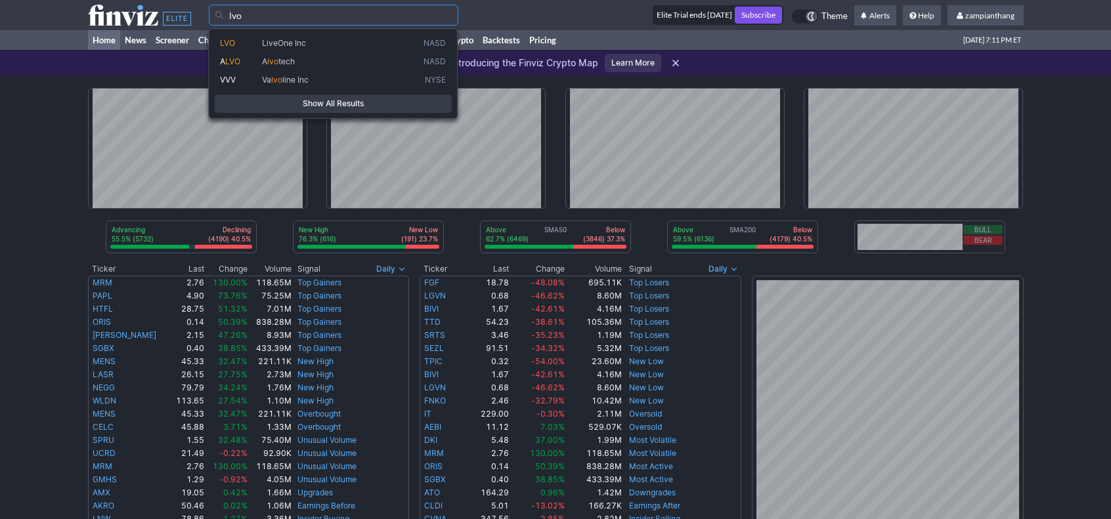
click at [311, 41] on span "LiveOne Inc" at bounding box center [340, 43] width 162 height 11
type input "LVO"
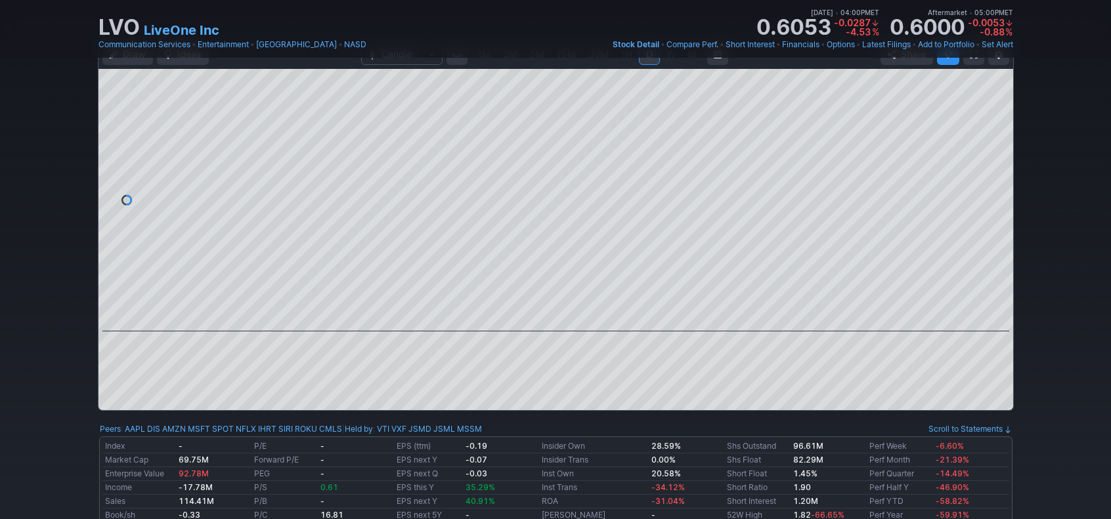
scroll to position [131, 0]
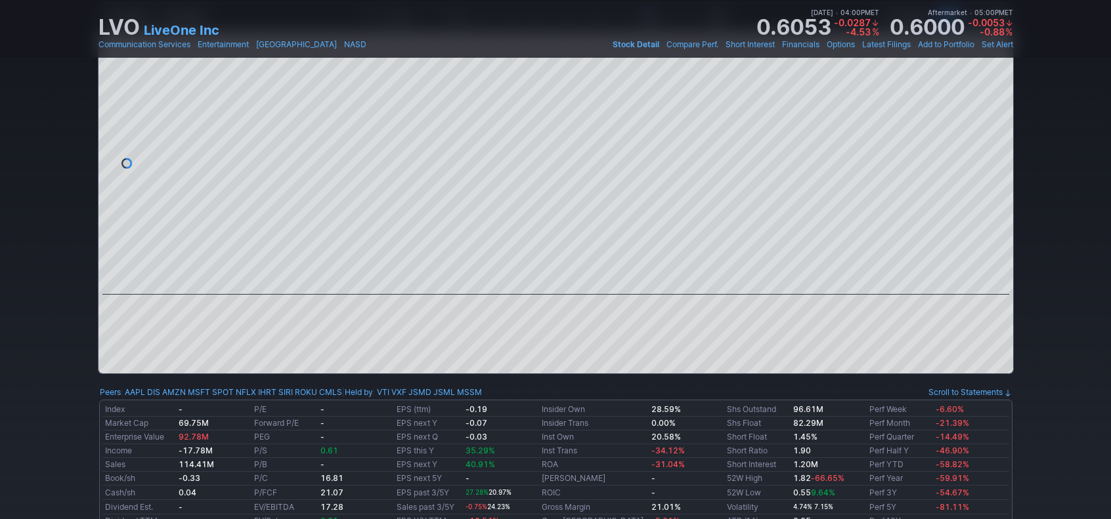
click at [871, 44] on span "Latest Filings" at bounding box center [886, 44] width 49 height 10
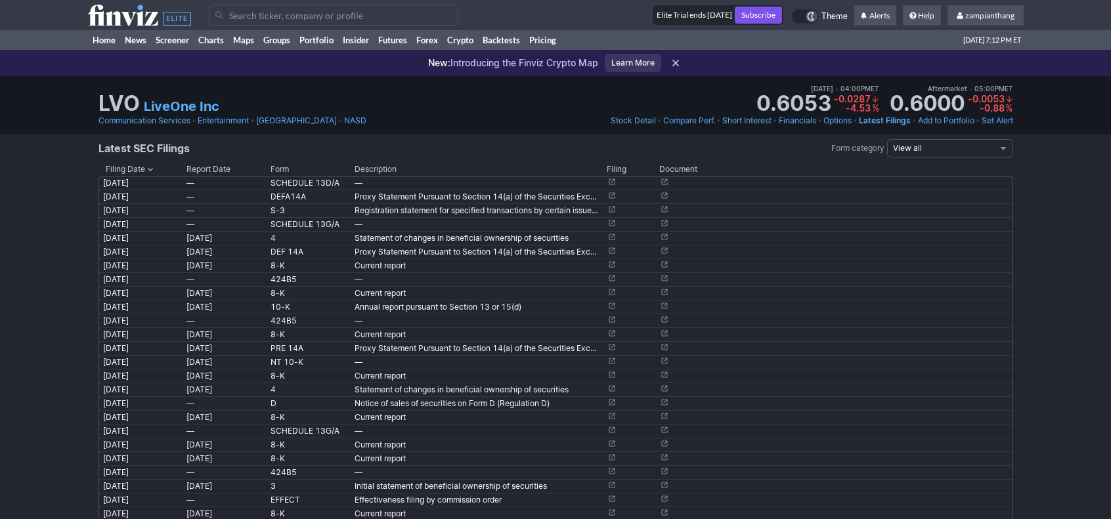
click at [751, 121] on link "Short Interest" at bounding box center [746, 120] width 49 height 13
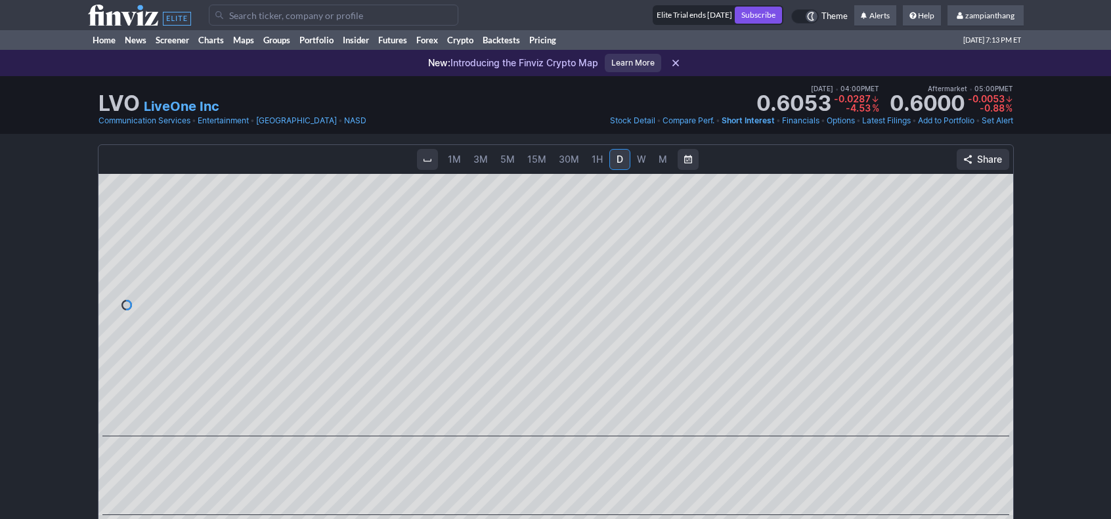
click at [641, 157] on span "W" at bounding box center [641, 159] width 9 height 11
click at [457, 160] on span "1M" at bounding box center [454, 159] width 13 height 11
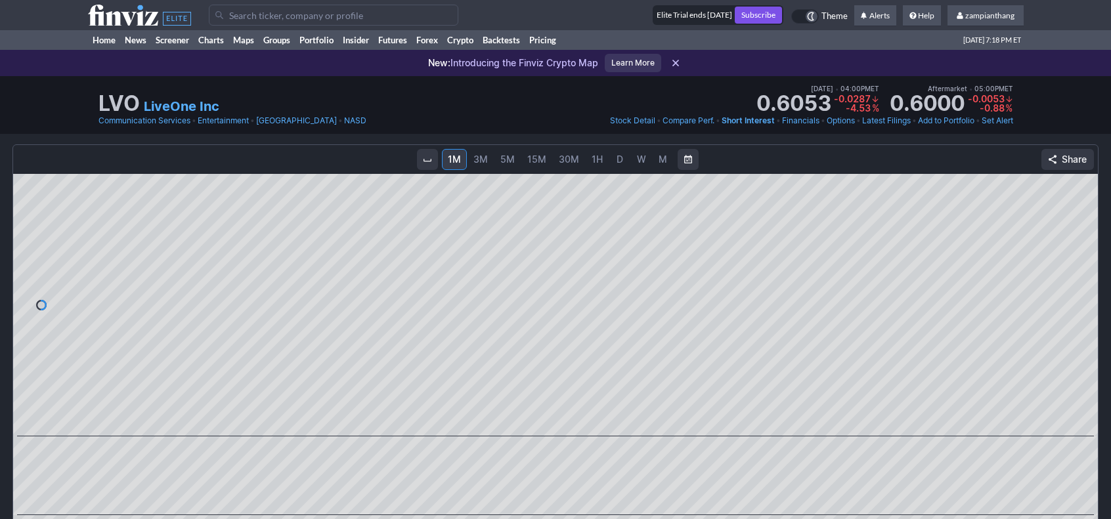
click at [617, 160] on span "D" at bounding box center [620, 159] width 7 height 11
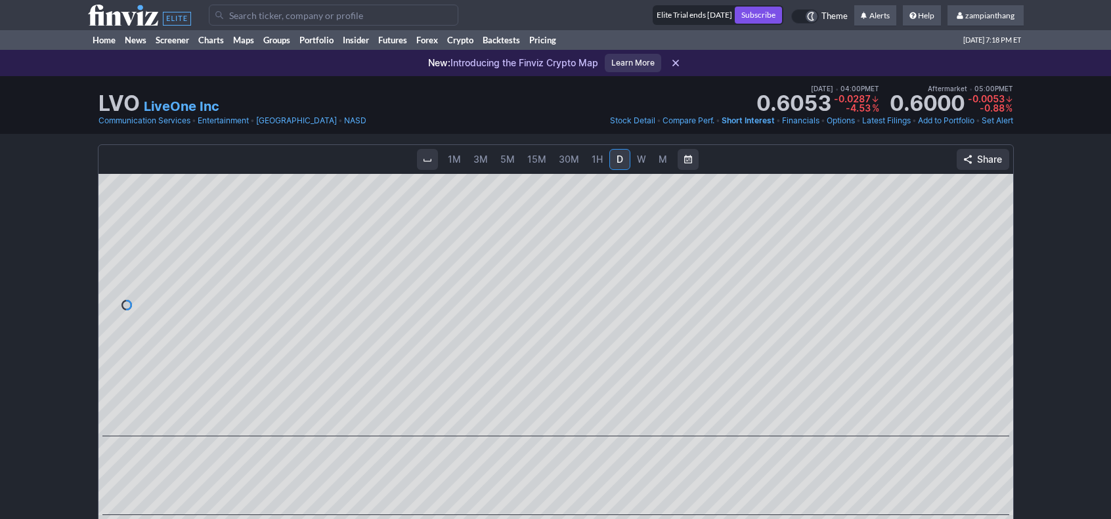
click at [795, 121] on link "Financials" at bounding box center [800, 120] width 37 height 13
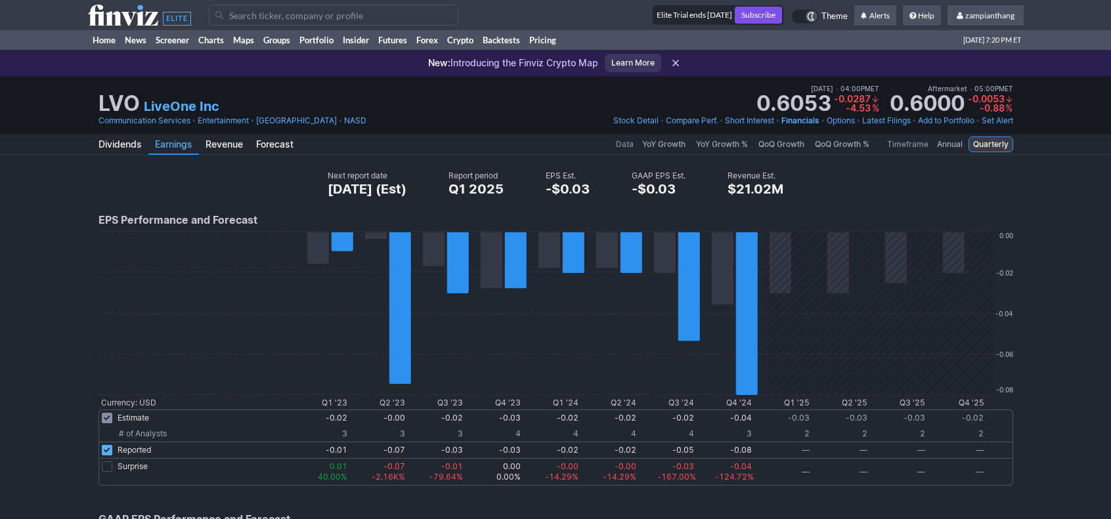
click at [930, 123] on link "Add to Portfolio" at bounding box center [946, 120] width 56 height 13
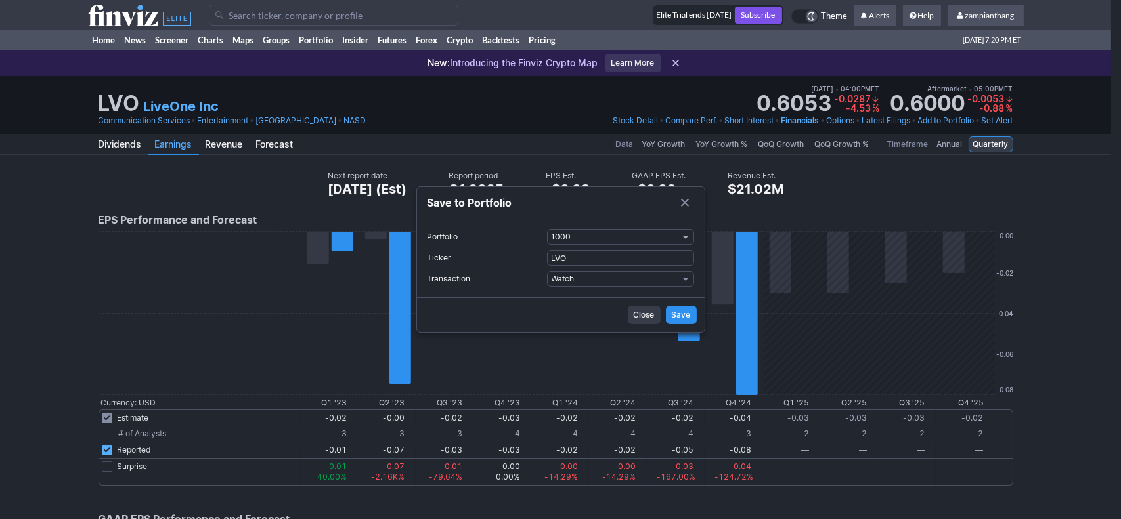
click at [577, 233] on span "1000" at bounding box center [615, 237] width 126 height 13
click at [576, 236] on div at bounding box center [560, 259] width 1121 height 519
click at [645, 317] on span "Close" at bounding box center [644, 315] width 21 height 13
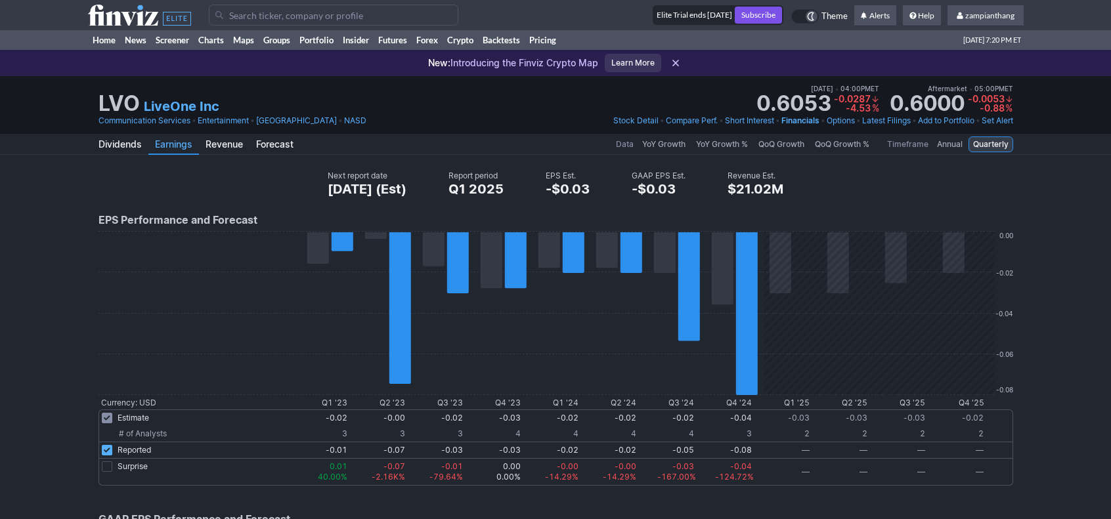
click at [625, 121] on span "Stock Detail" at bounding box center [635, 121] width 45 height 10
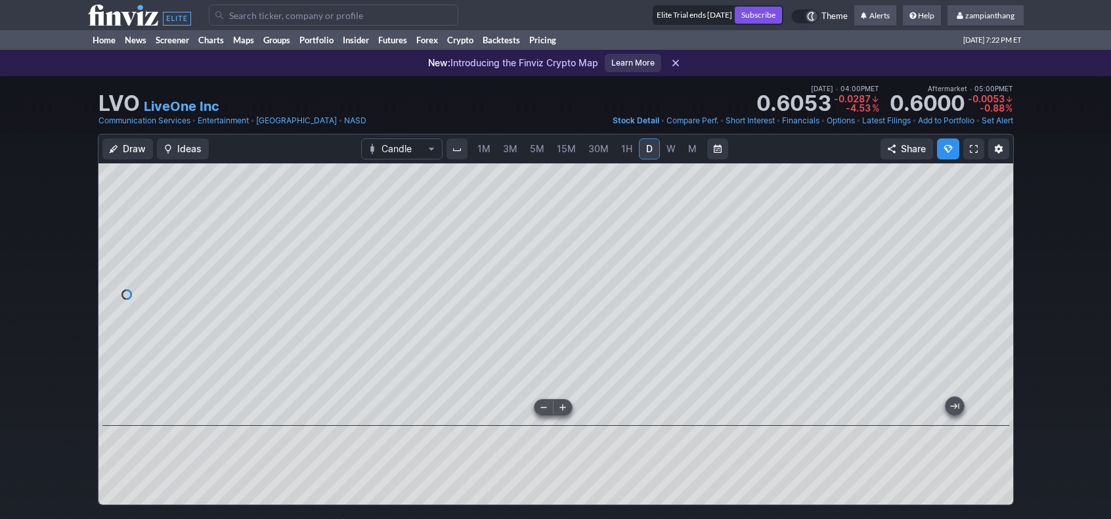
click at [552, 402] on div at bounding box center [553, 407] width 39 height 17
click at [552, 403] on span at bounding box center [543, 408] width 17 height 11
click at [688, 120] on span "Compare Perf." at bounding box center [693, 121] width 52 height 10
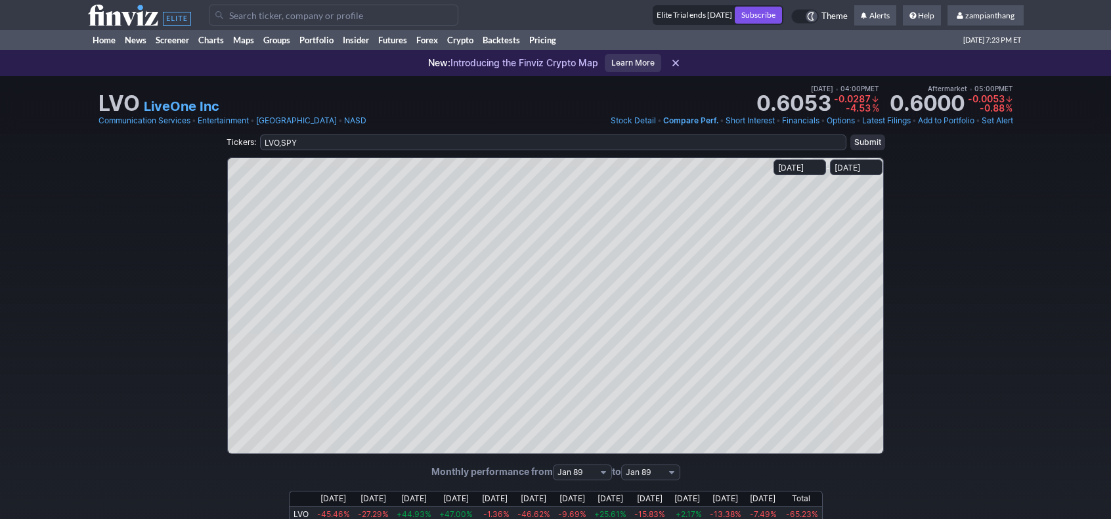
select select "[DATE]"
click at [154, 120] on link "Communication Services" at bounding box center [145, 120] width 92 height 13
select select "09/01/2024"
select select "08/01/2025"
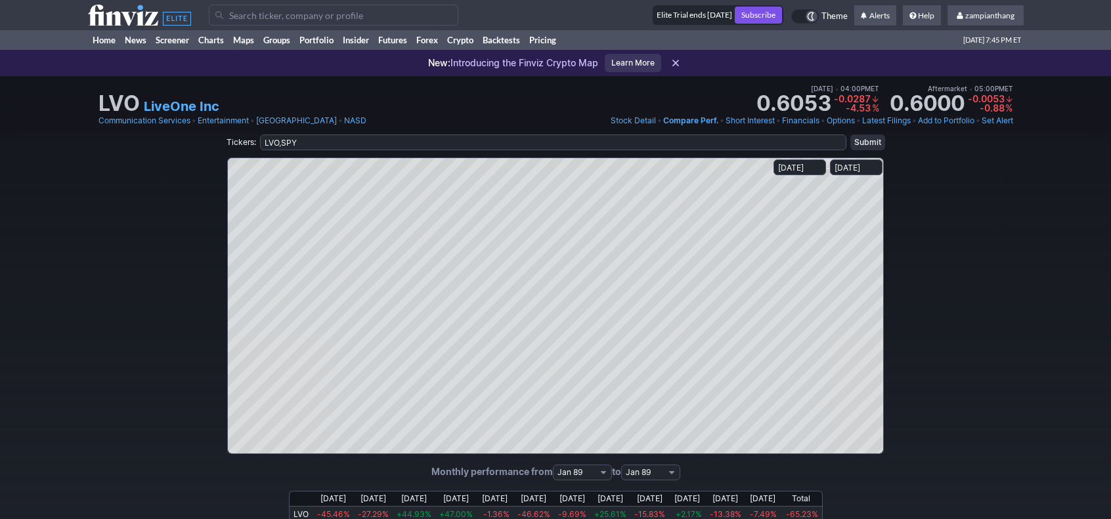
click at [190, 107] on link "LiveOne Inc" at bounding box center [182, 106] width 76 height 18
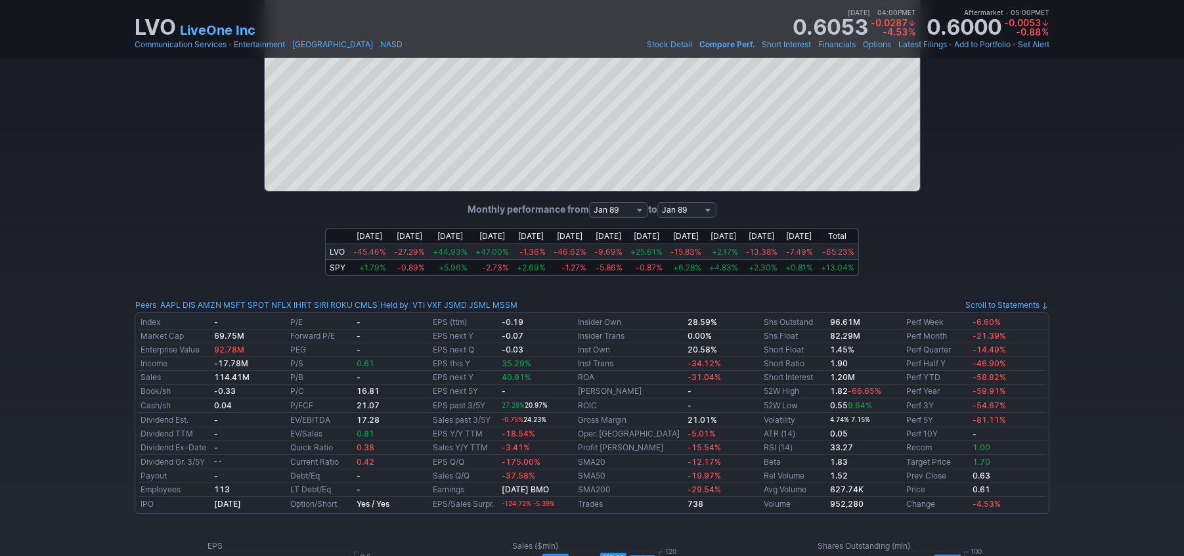
scroll to position [328, 0]
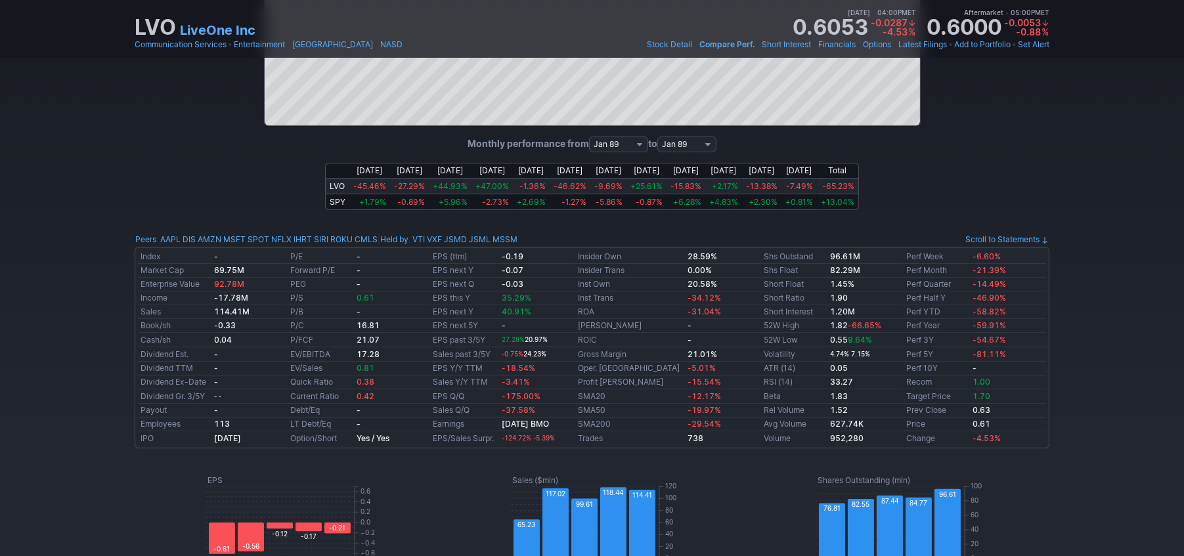
click at [992, 238] on link "Scroll to Statements" at bounding box center [1006, 239] width 83 height 10
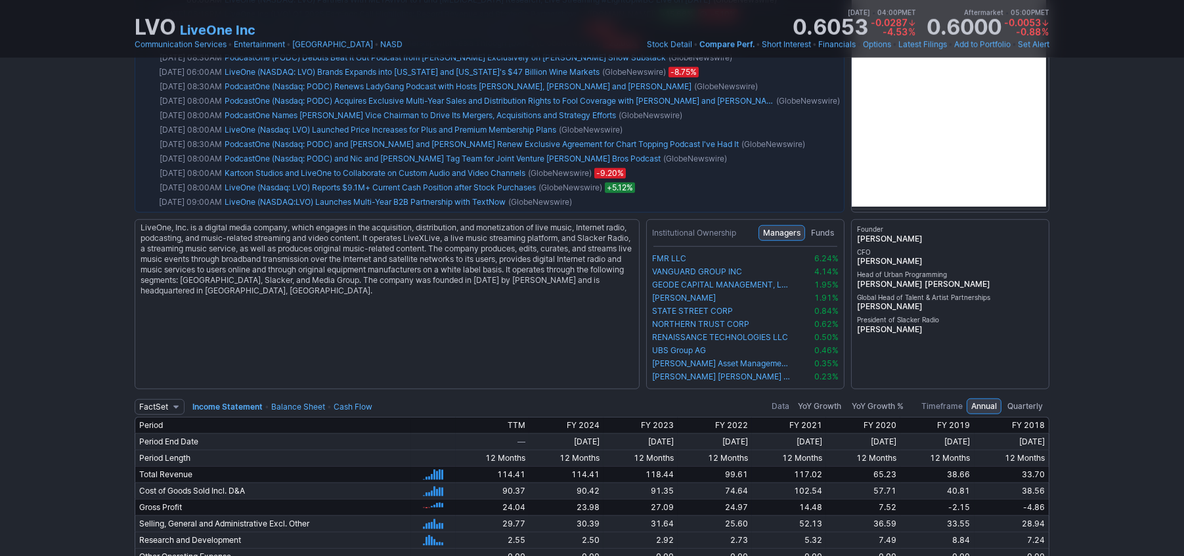
scroll to position [2395, 0]
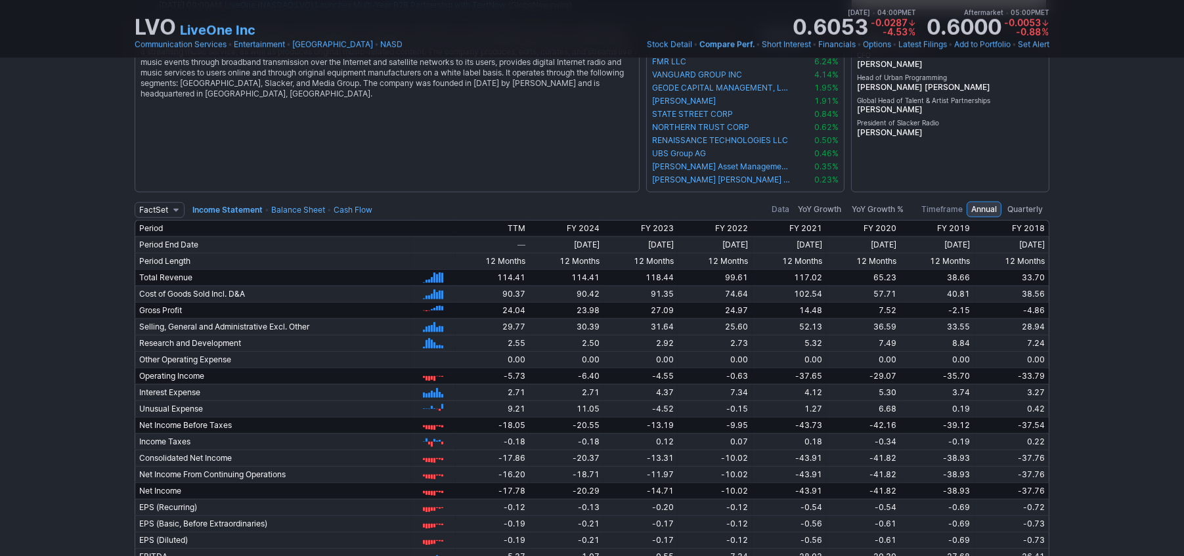
click at [232, 208] on link "Income Statement" at bounding box center [227, 210] width 70 height 10
click at [230, 207] on link "Income Statement" at bounding box center [227, 210] width 70 height 10
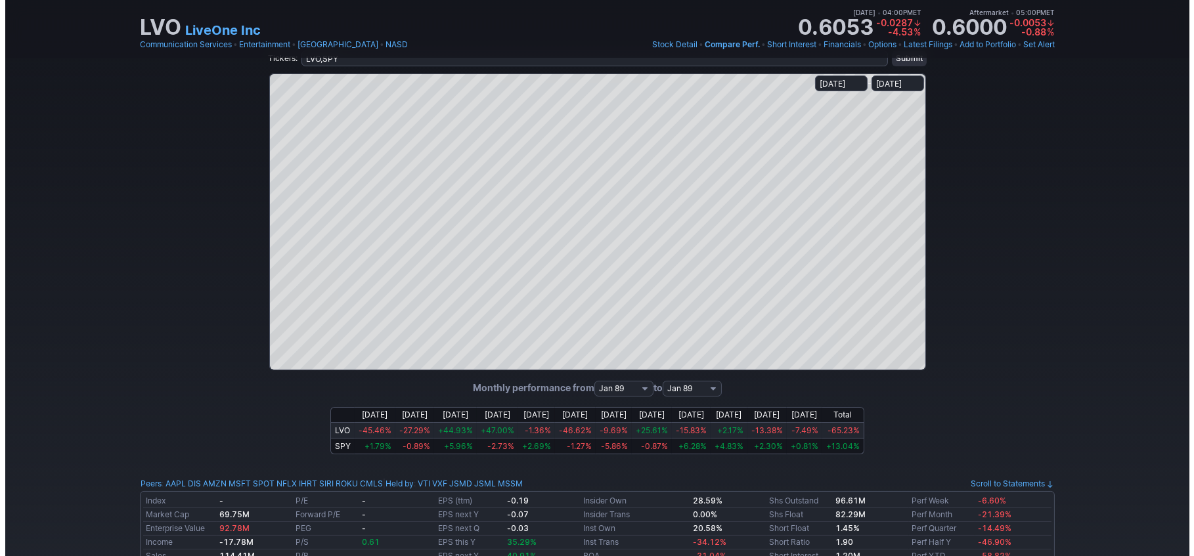
scroll to position [0, 0]
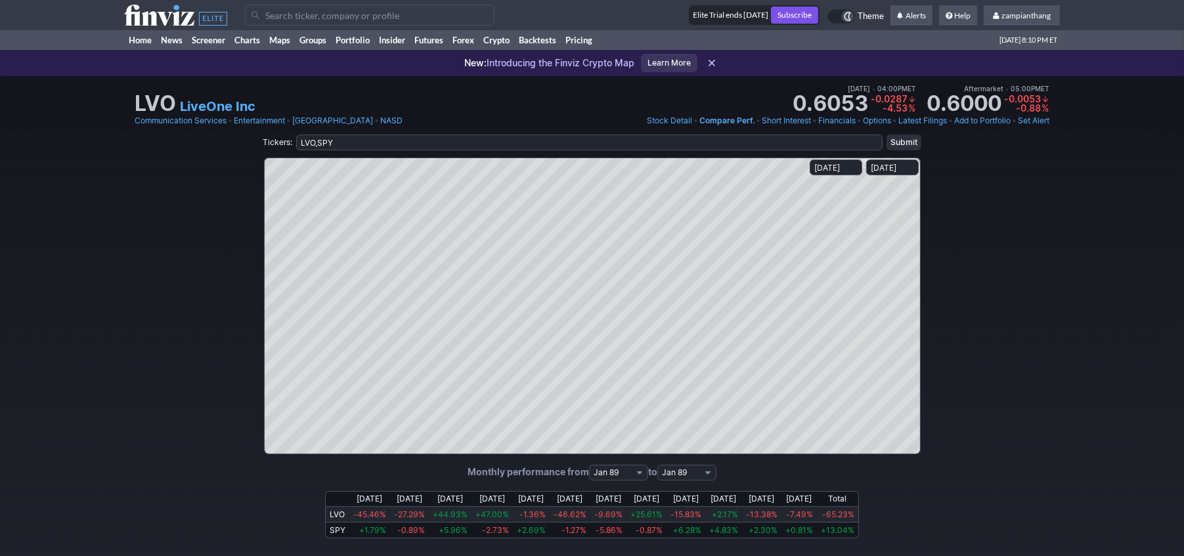
click at [1035, 118] on link "Set Alert" at bounding box center [1034, 120] width 32 height 13
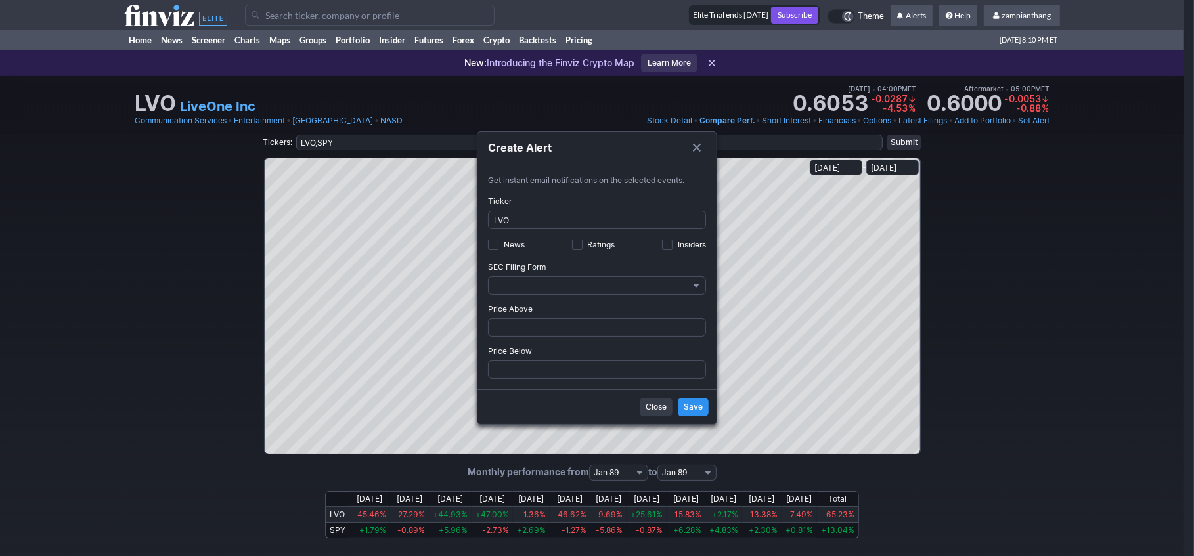
click at [484, 246] on div "Get instant email notifications on the selected events. Ticker LVO News Ratings…" at bounding box center [596, 277] width 239 height 226
click at [487, 246] on div "Get instant email notifications on the selected events. Ticker LVO News Ratings…" at bounding box center [596, 277] width 239 height 226
click at [490, 246] on input "News" at bounding box center [493, 245] width 11 height 11
click at [490, 245] on input "News" at bounding box center [493, 245] width 11 height 11
click at [494, 248] on input "News" at bounding box center [493, 245] width 11 height 11
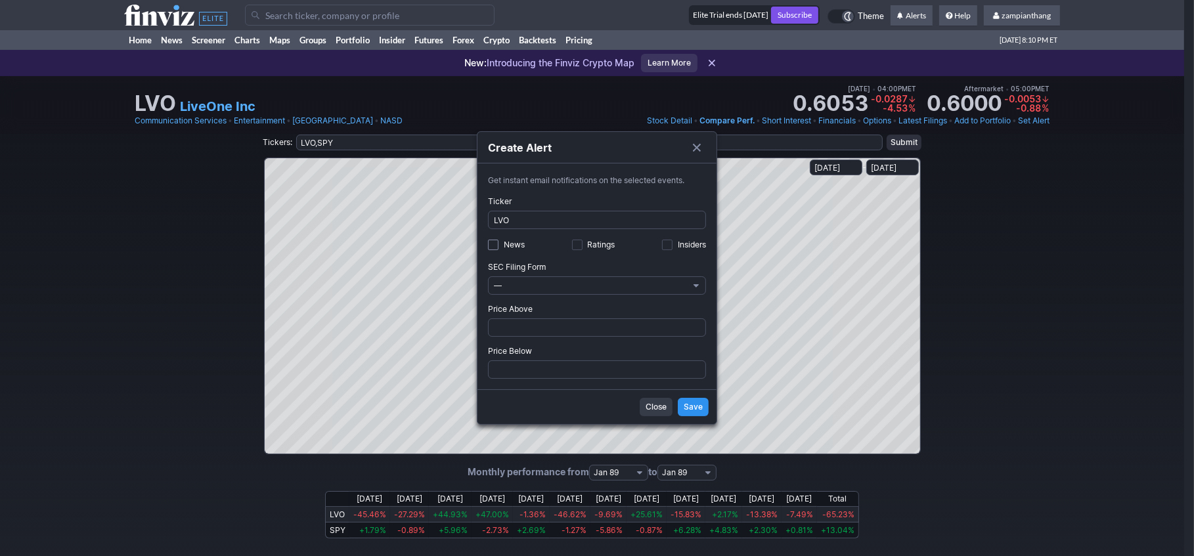
checkbox input "true"
click at [584, 248] on label "Ratings" at bounding box center [593, 245] width 43 height 16
click at [582, 248] on input "Ratings" at bounding box center [577, 245] width 11 height 11
checkbox input "true"
click at [646, 242] on div "News Ratings Insiders" at bounding box center [597, 245] width 218 height 16
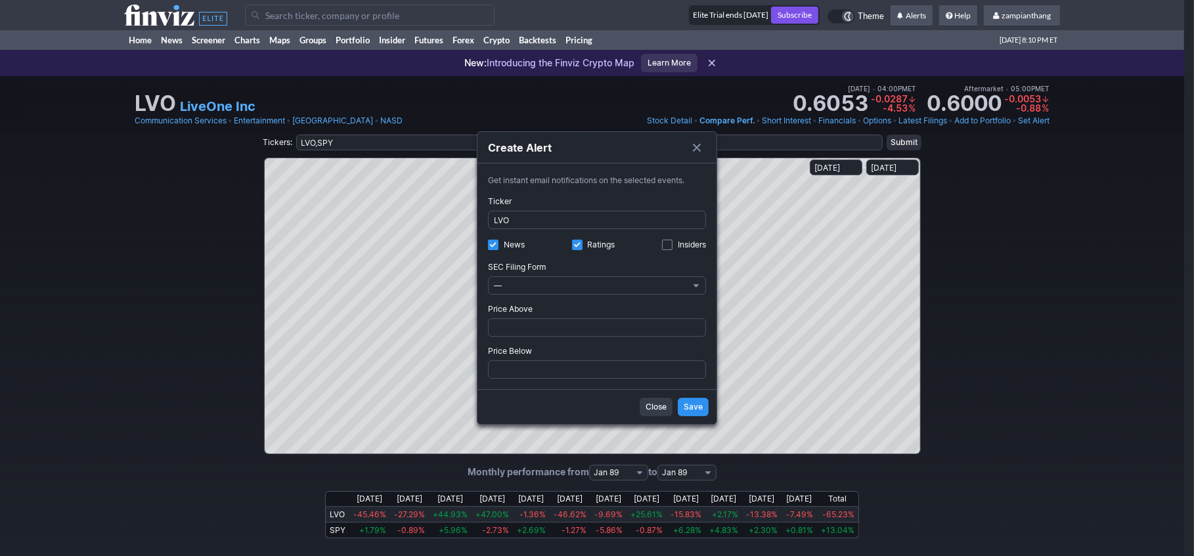
click at [665, 249] on input "Insiders" at bounding box center [667, 245] width 11 height 11
checkbox input "true"
click at [703, 284] on button "—" at bounding box center [597, 285] width 218 height 18
click at [701, 284] on button "—" at bounding box center [597, 285] width 218 height 18
click at [697, 284] on span "Set Alert" at bounding box center [696, 285] width 8 height 11
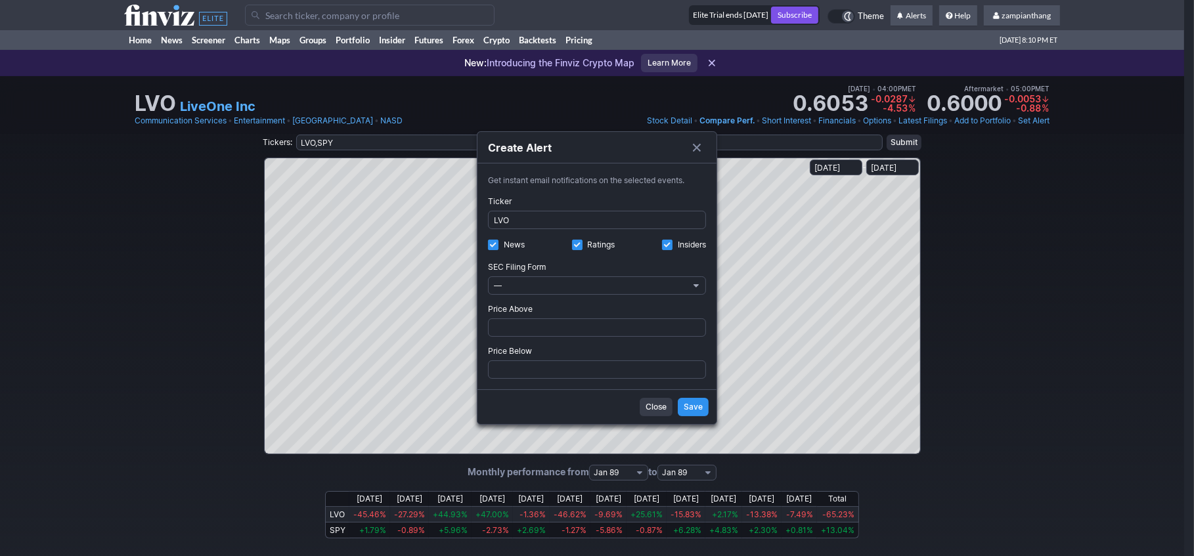
click at [696, 284] on span "Set Alert" at bounding box center [696, 285] width 8 height 11
click at [519, 330] on input "Price Above" at bounding box center [597, 327] width 218 height 18
type input "1"
click at [538, 370] on input "Price Below" at bounding box center [597, 370] width 218 height 18
type input "6"
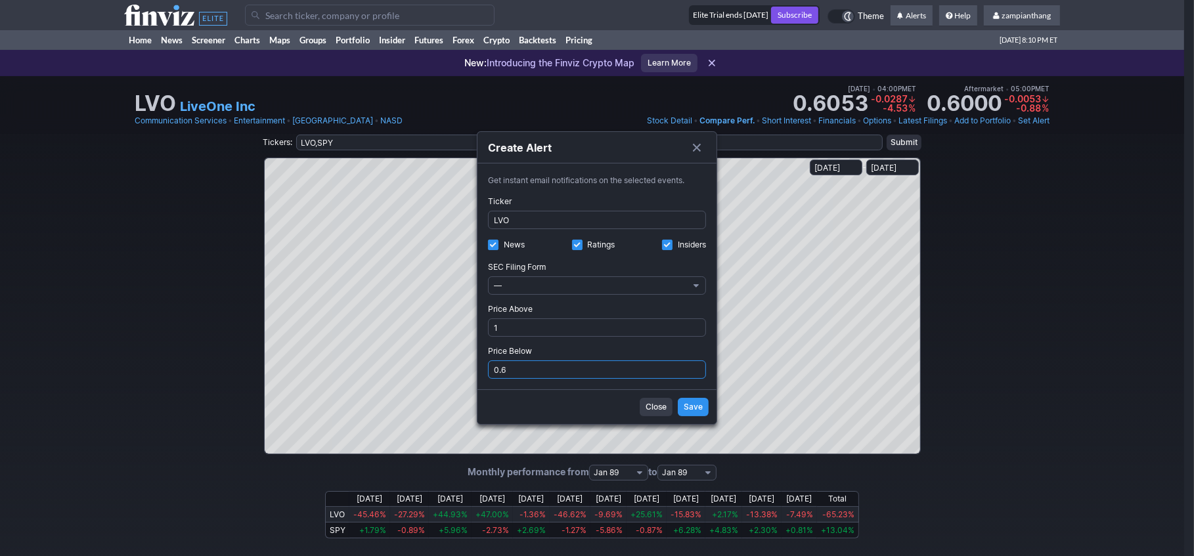
type input "0.6"
click at [688, 405] on span "Save" at bounding box center [693, 407] width 19 height 13
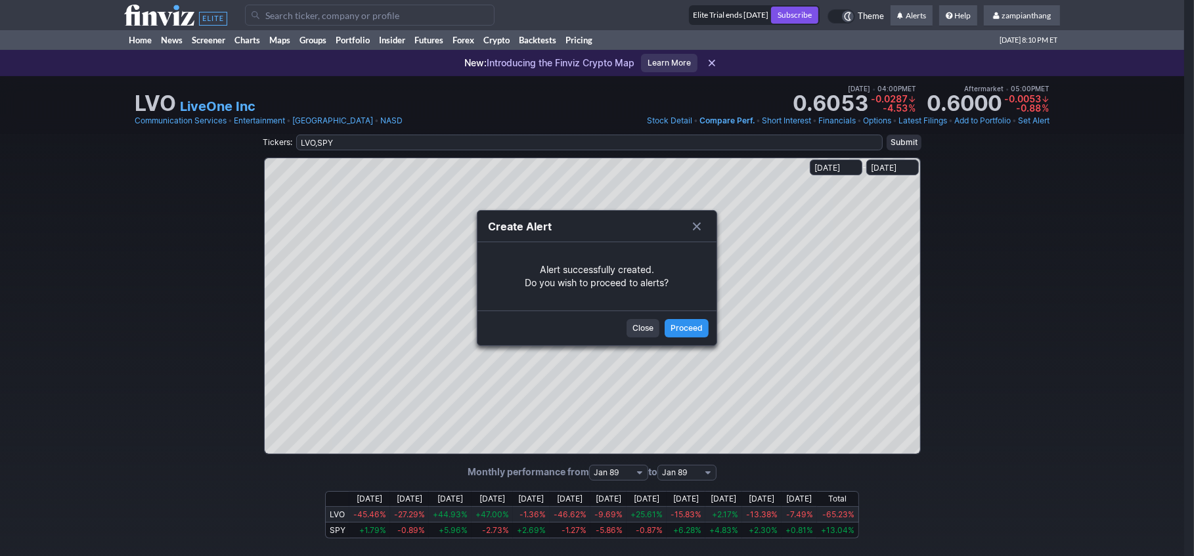
click at [687, 330] on span "Proceed" at bounding box center [686, 328] width 32 height 13
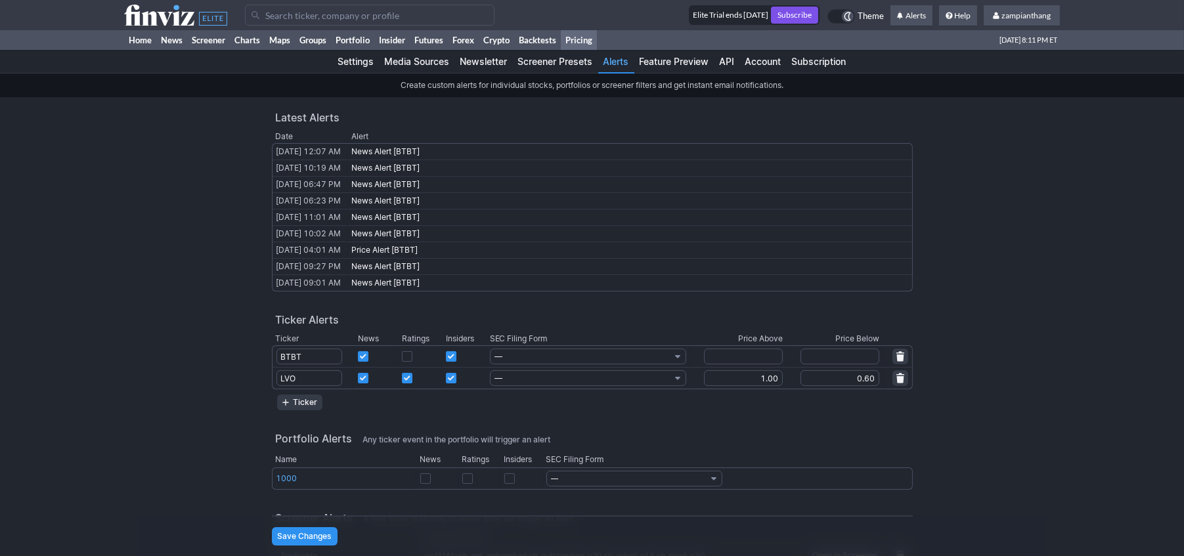
click at [578, 35] on link "Pricing" at bounding box center [579, 40] width 36 height 20
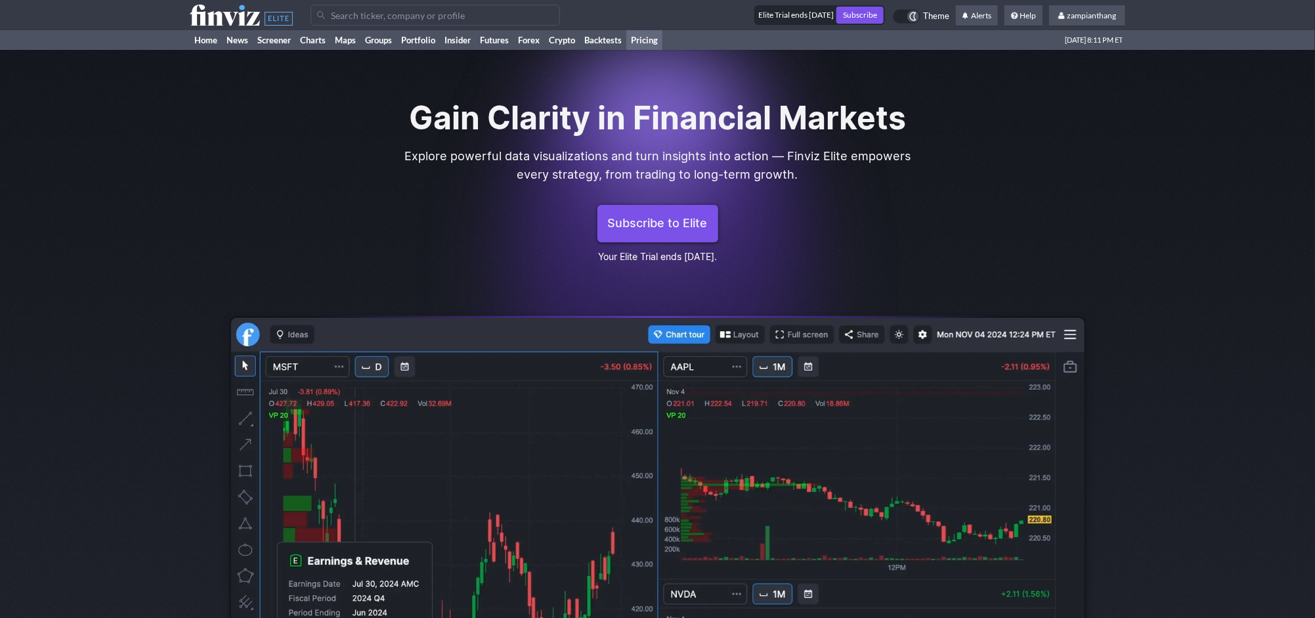
click at [687, 226] on span "Subscribe to Elite" at bounding box center [658, 223] width 100 height 16
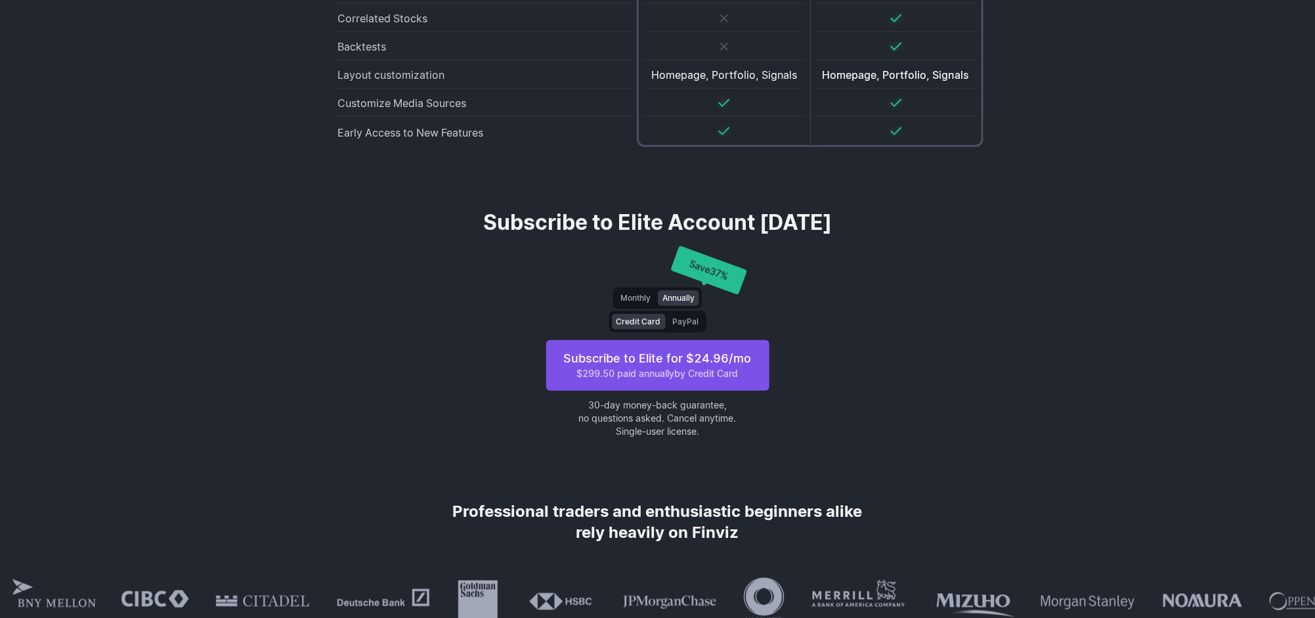
scroll to position [3463, 0]
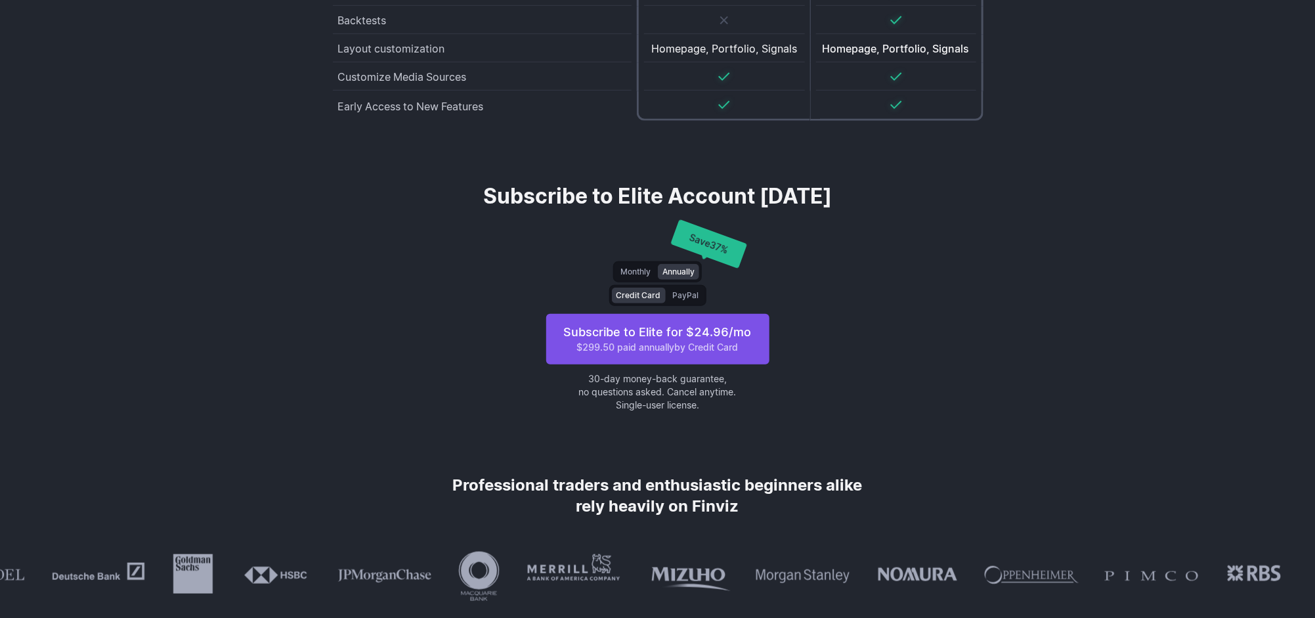
click at [638, 271] on span "Monthly" at bounding box center [636, 271] width 30 height 13
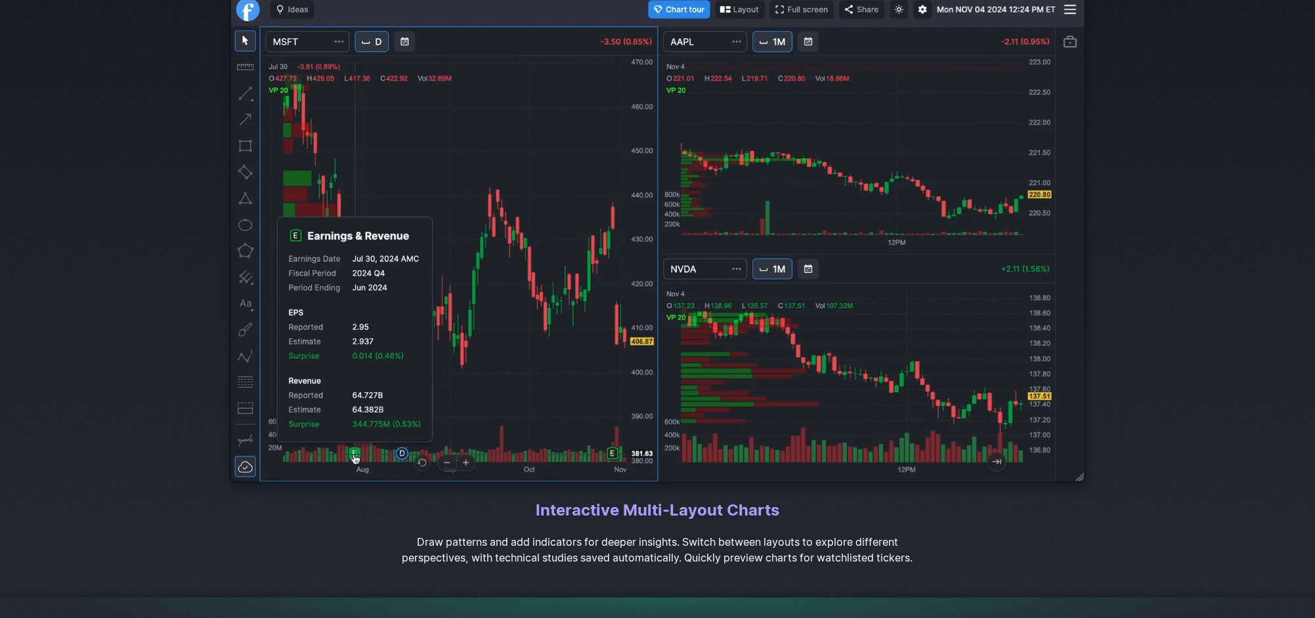
scroll to position [0, 0]
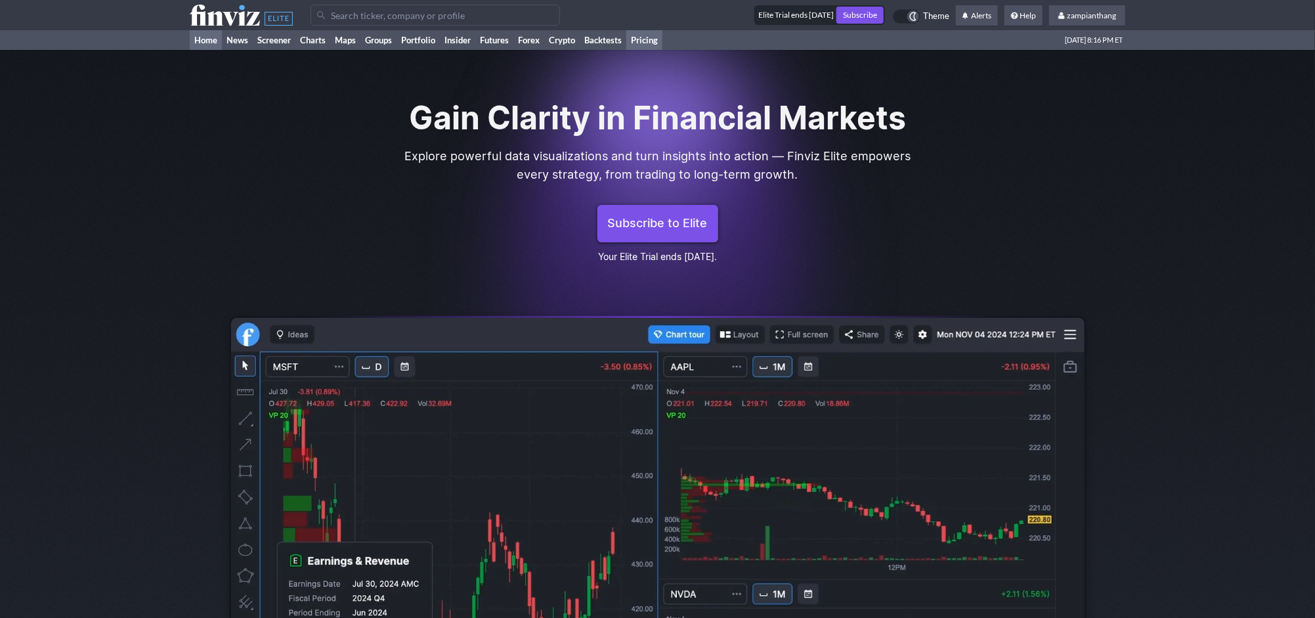
click at [204, 40] on link "Home" at bounding box center [206, 40] width 32 height 20
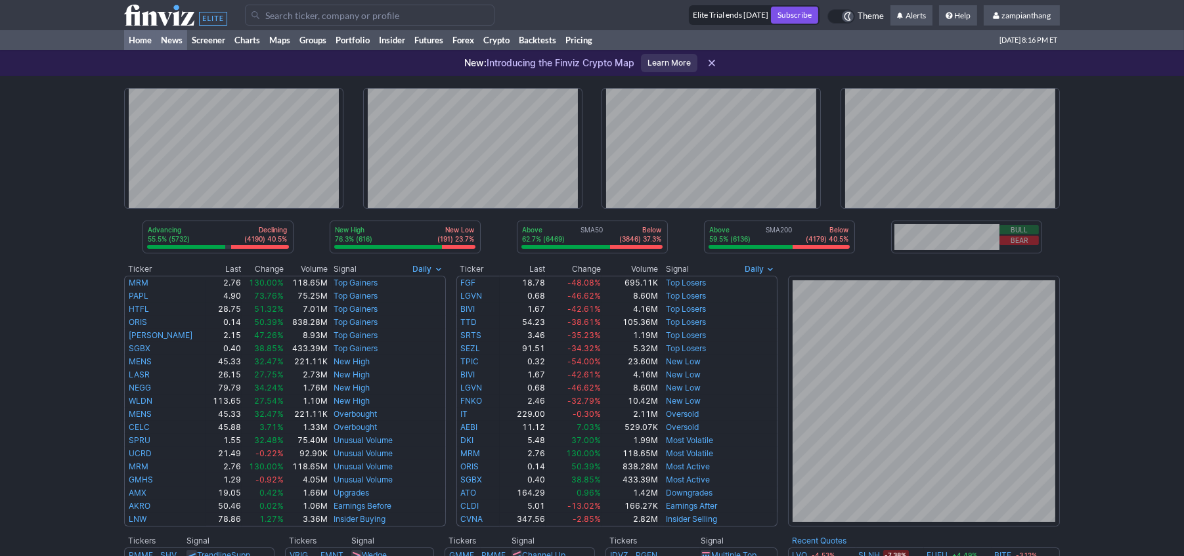
click at [177, 42] on link "News" at bounding box center [171, 40] width 31 height 20
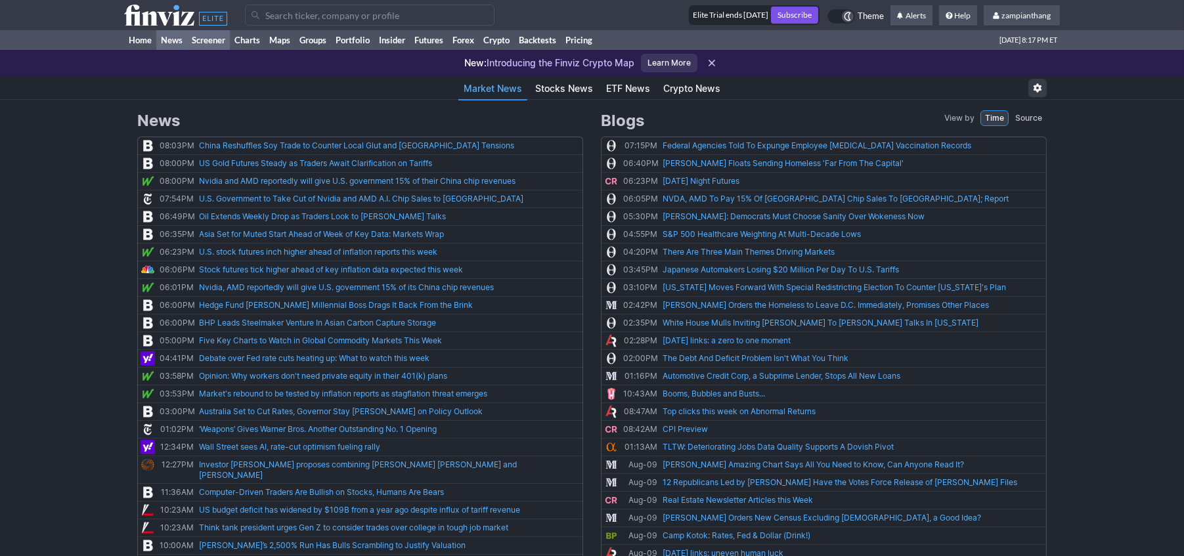
click at [208, 38] on link "Screener" at bounding box center [208, 40] width 43 height 20
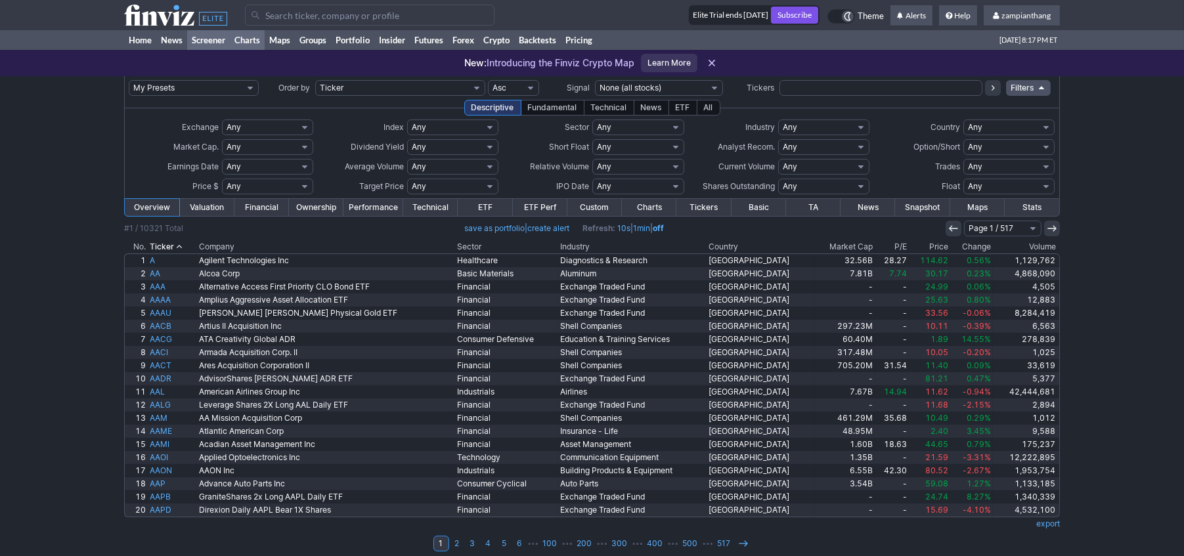
click at [253, 37] on link "Charts" at bounding box center [247, 40] width 35 height 20
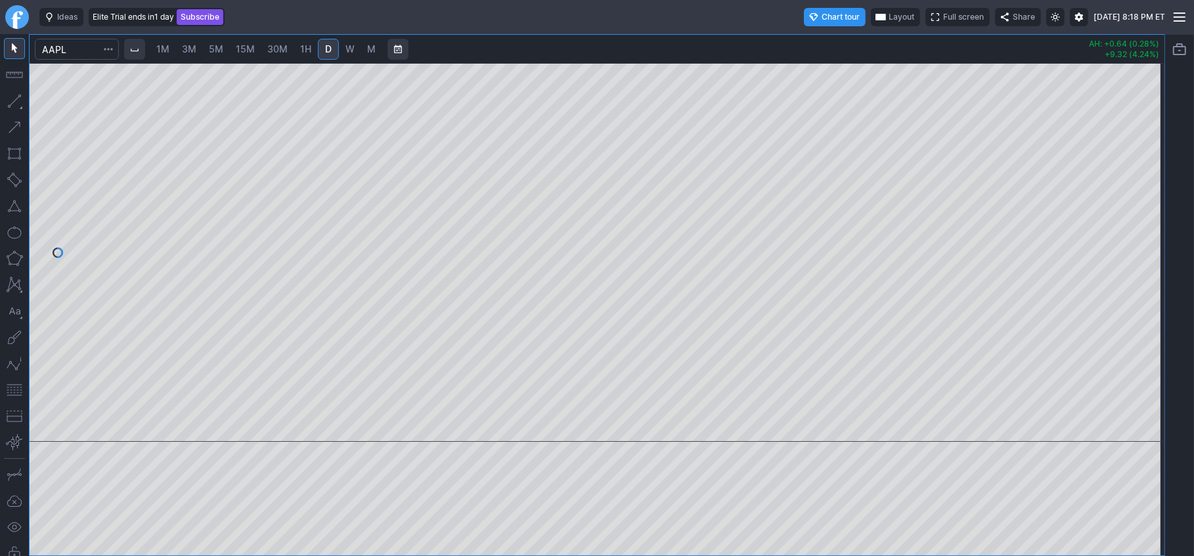
click at [822, 14] on span "Chart tour" at bounding box center [841, 17] width 38 height 13
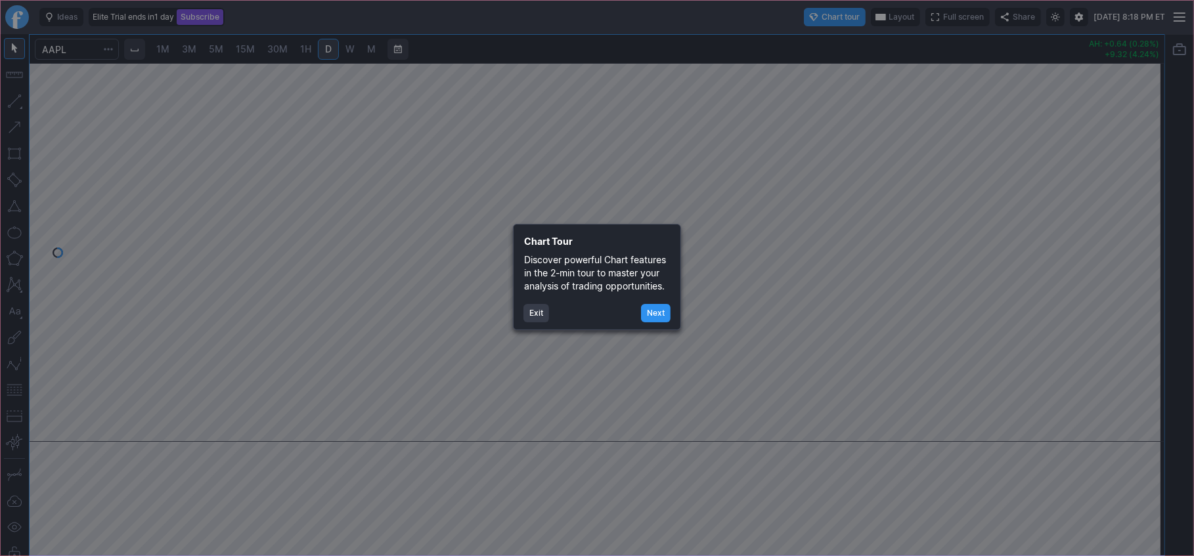
click at [649, 312] on button "Next" at bounding box center [656, 313] width 30 height 18
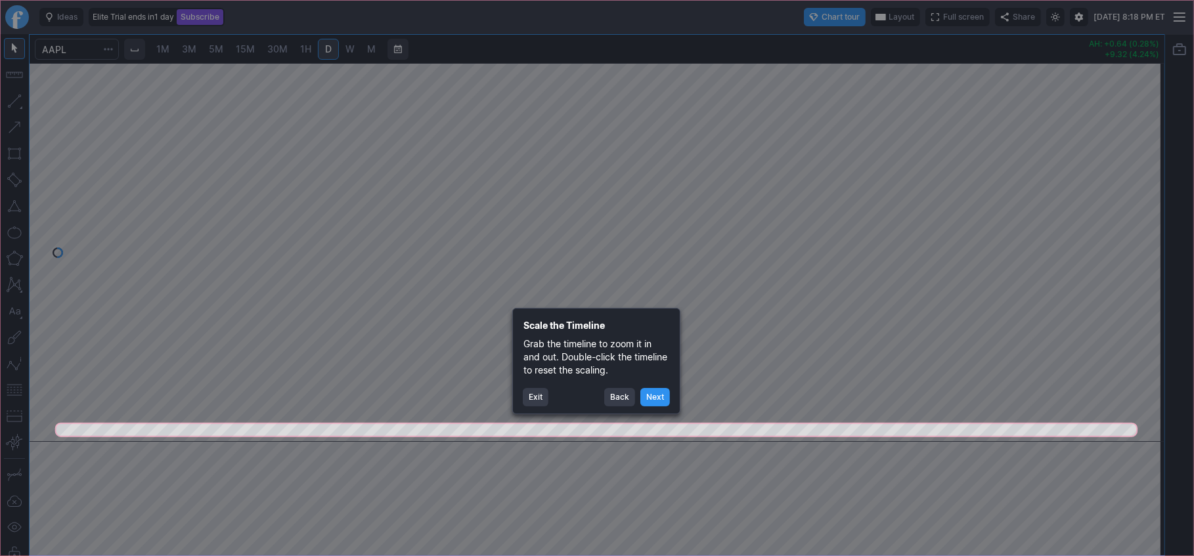
click at [649, 397] on button "Next" at bounding box center [655, 397] width 30 height 18
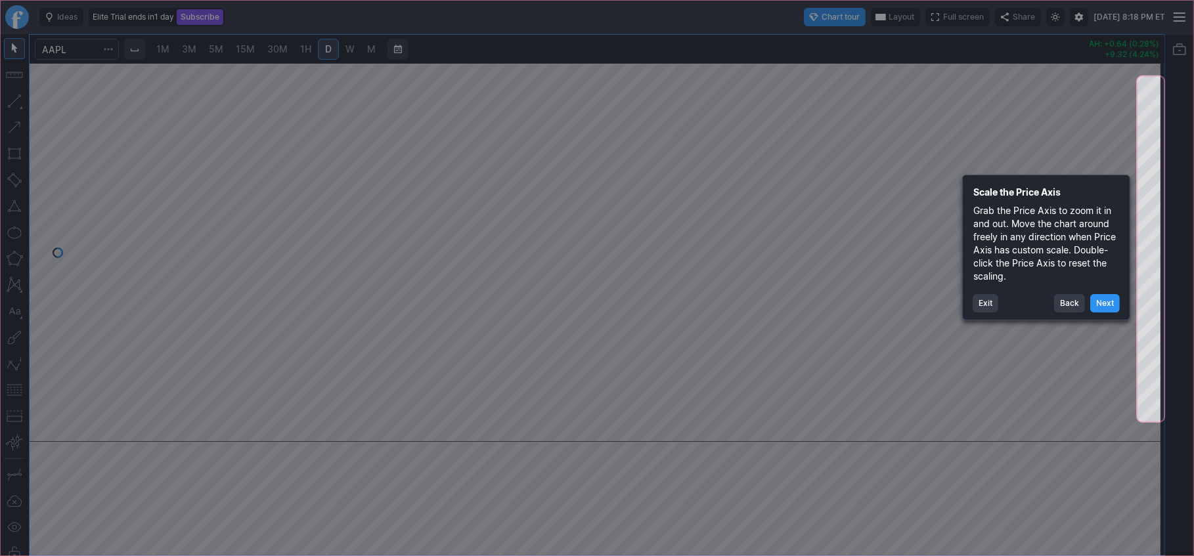
click at [1072, 299] on button "Back" at bounding box center [1069, 303] width 31 height 18
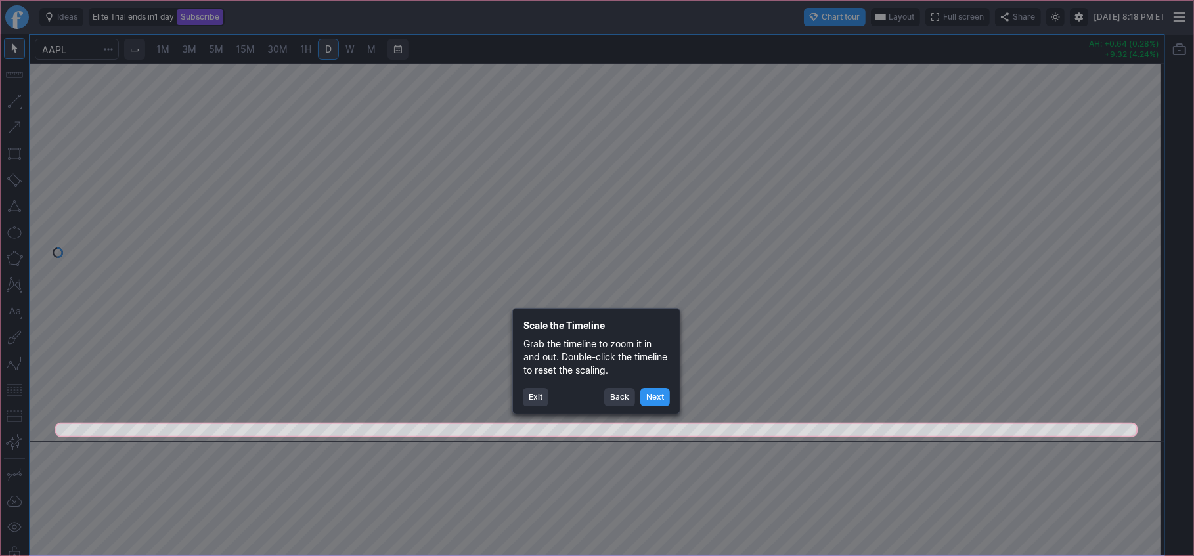
click at [646, 401] on button "Next" at bounding box center [655, 397] width 30 height 18
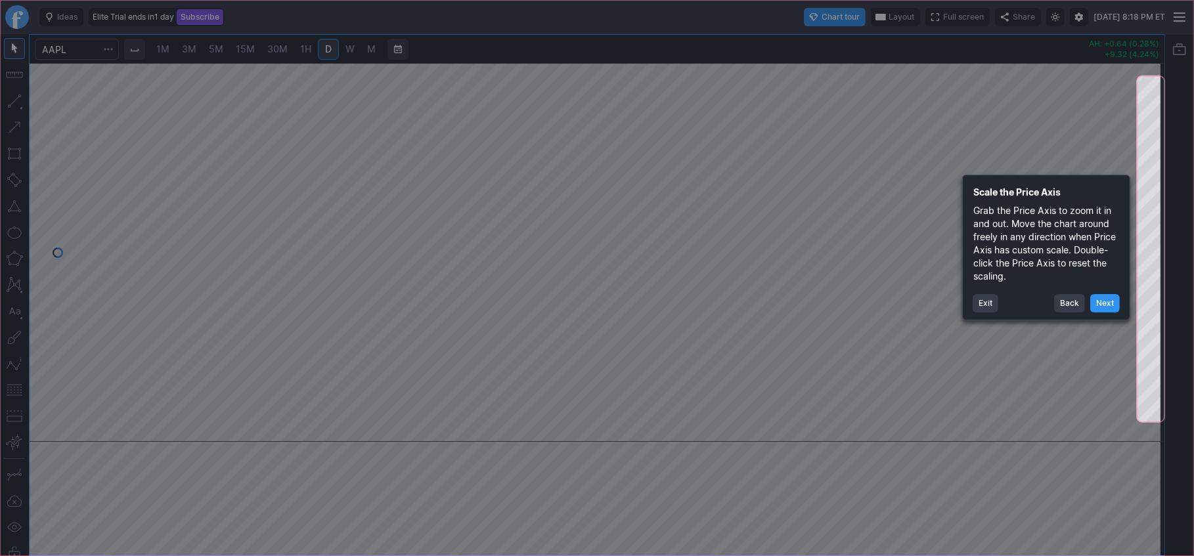
click at [1063, 299] on button "Back" at bounding box center [1069, 303] width 31 height 18
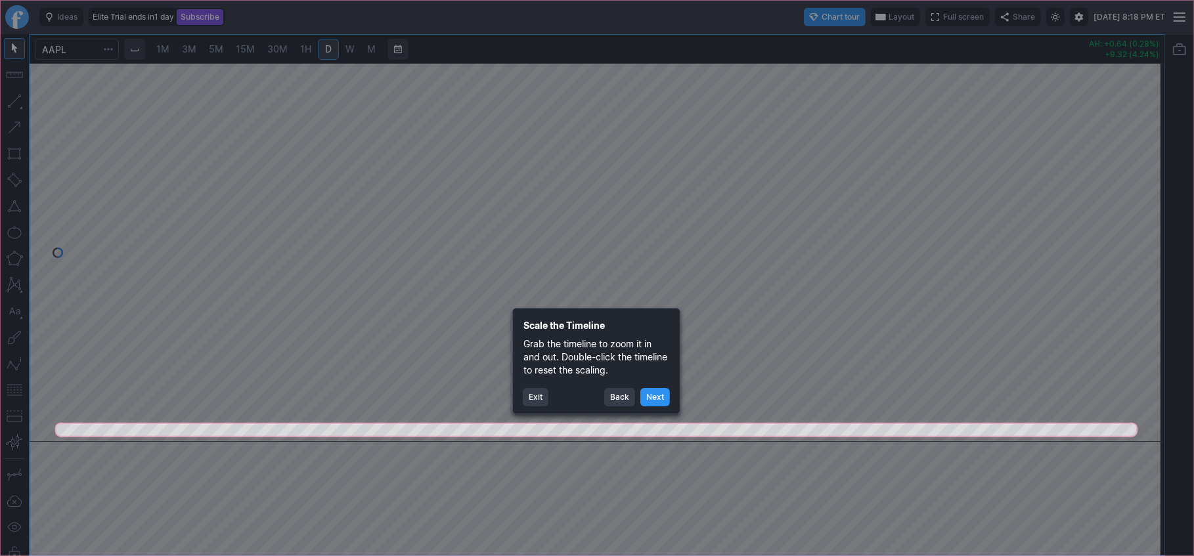
click at [660, 396] on button "Next" at bounding box center [655, 397] width 30 height 18
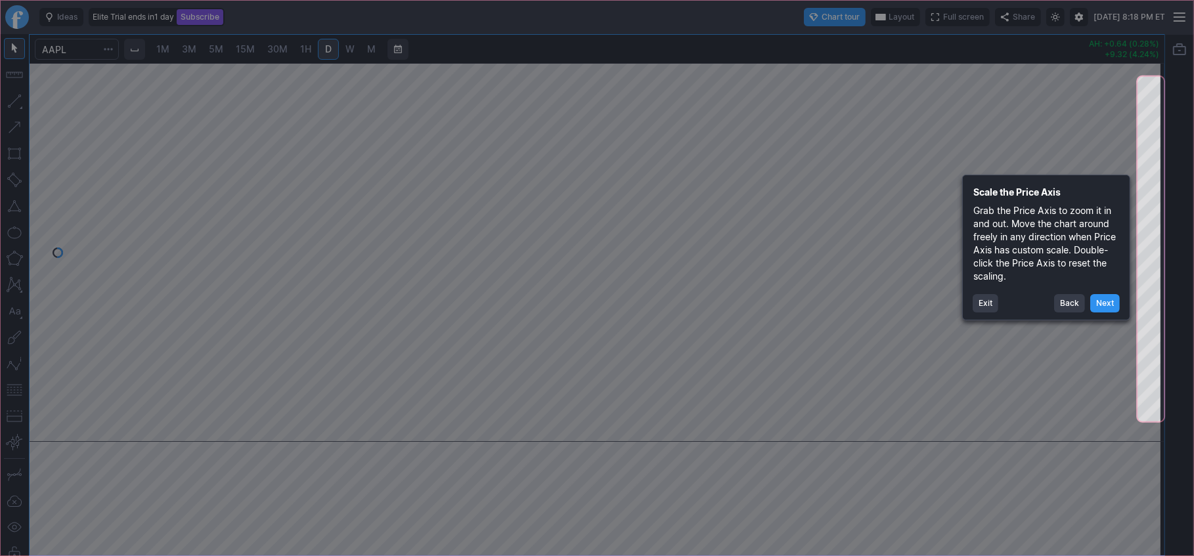
drag, startPoint x: 950, startPoint y: 55, endPoint x: 953, endPoint y: 64, distance: 10.2
click at [953, 64] on icon at bounding box center [597, 278] width 1194 height 556
click at [978, 305] on button "Exit" at bounding box center [986, 303] width 26 height 18
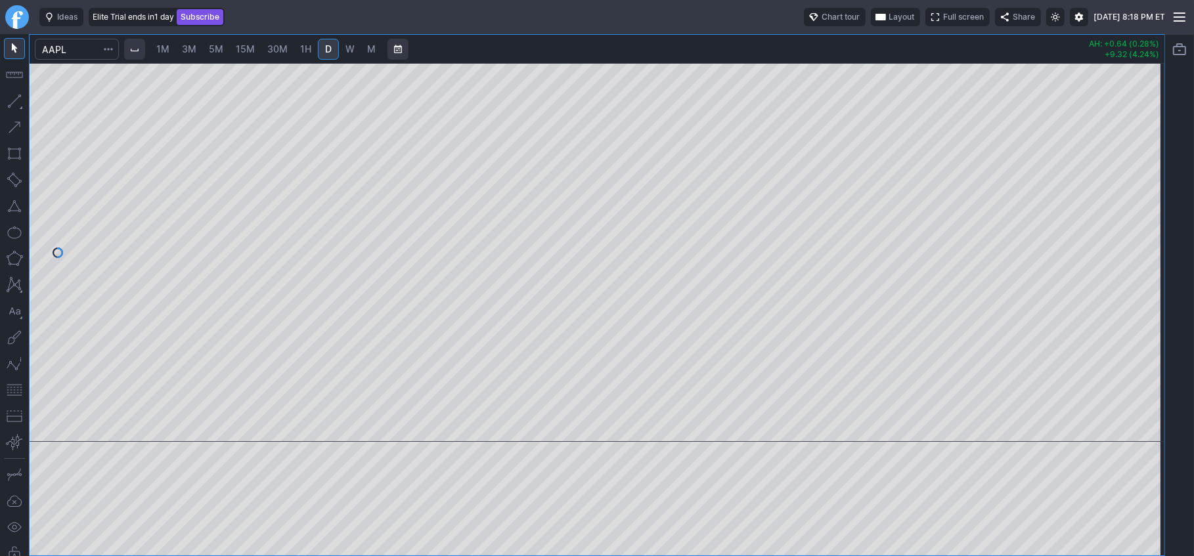
click at [889, 17] on span "Layout" at bounding box center [902, 17] width 26 height 13
click at [969, 97] on div at bounding box center [597, 278] width 1194 height 556
click at [168, 52] on span "1M" at bounding box center [162, 48] width 13 height 11
click at [194, 45] on span "3M" at bounding box center [189, 48] width 14 height 11
click at [218, 45] on span "5M" at bounding box center [216, 48] width 14 height 11
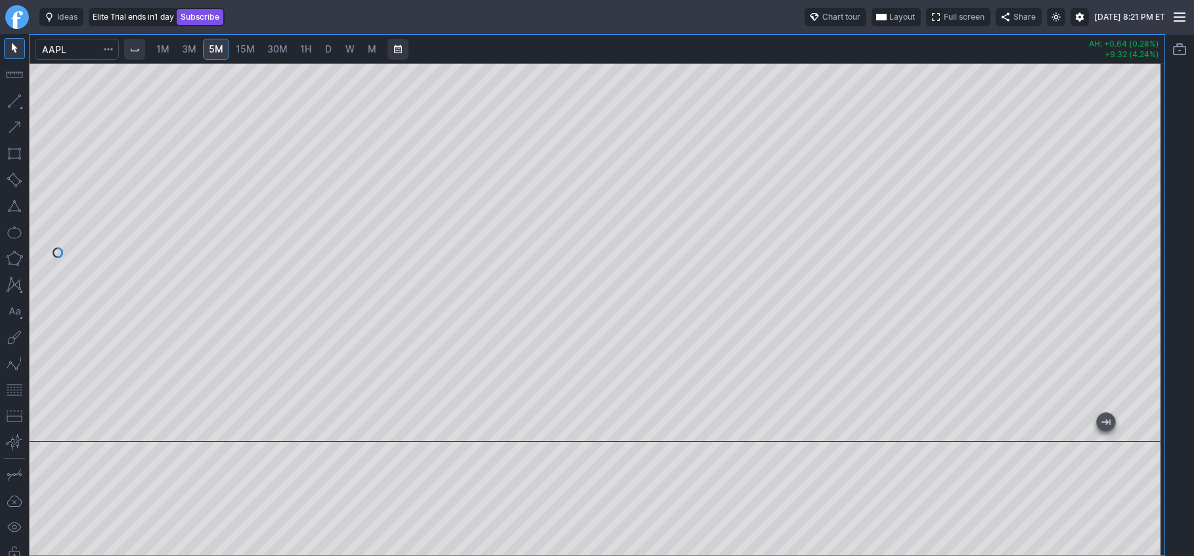
click at [250, 47] on span "15M" at bounding box center [245, 48] width 19 height 11
click at [282, 45] on span "30M" at bounding box center [277, 48] width 20 height 11
click at [110, 49] on span "button" at bounding box center [108, 49] width 8 height 13
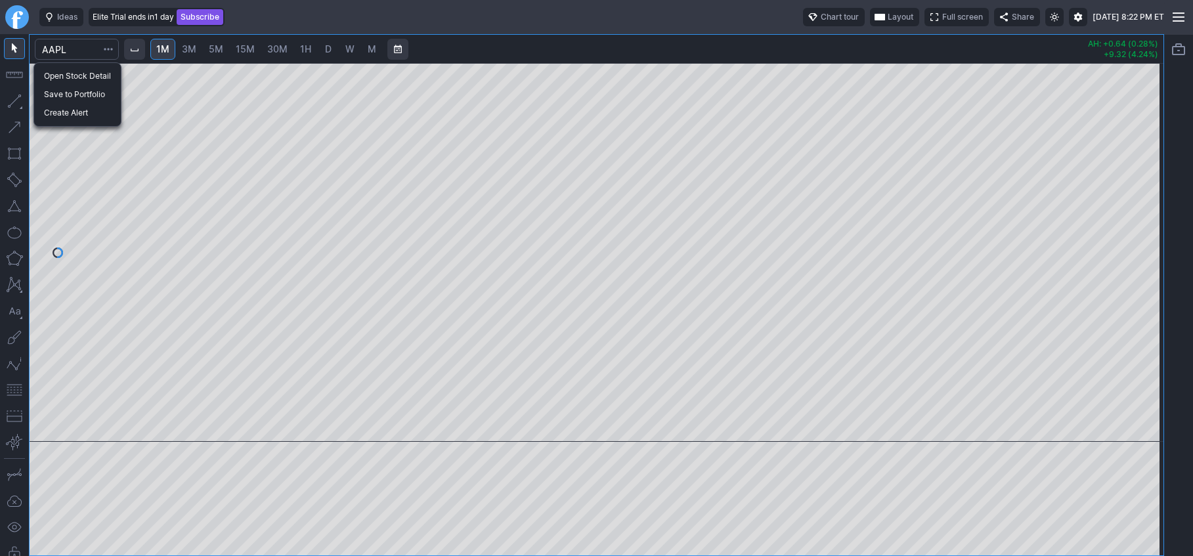
click at [64, 45] on div at bounding box center [596, 278] width 1193 height 556
click at [71, 47] on input "Search" at bounding box center [77, 49] width 84 height 21
click at [76, 48] on input "Search" at bounding box center [77, 49] width 84 height 21
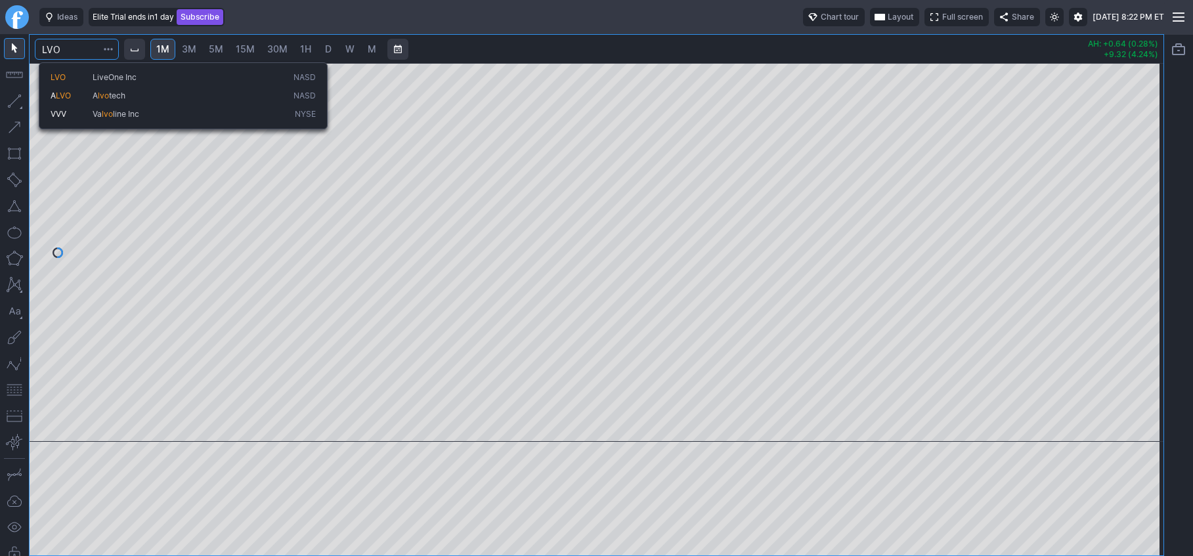
type input "LVO"
click at [110, 73] on span "LiveOne Inc" at bounding box center [115, 77] width 44 height 10
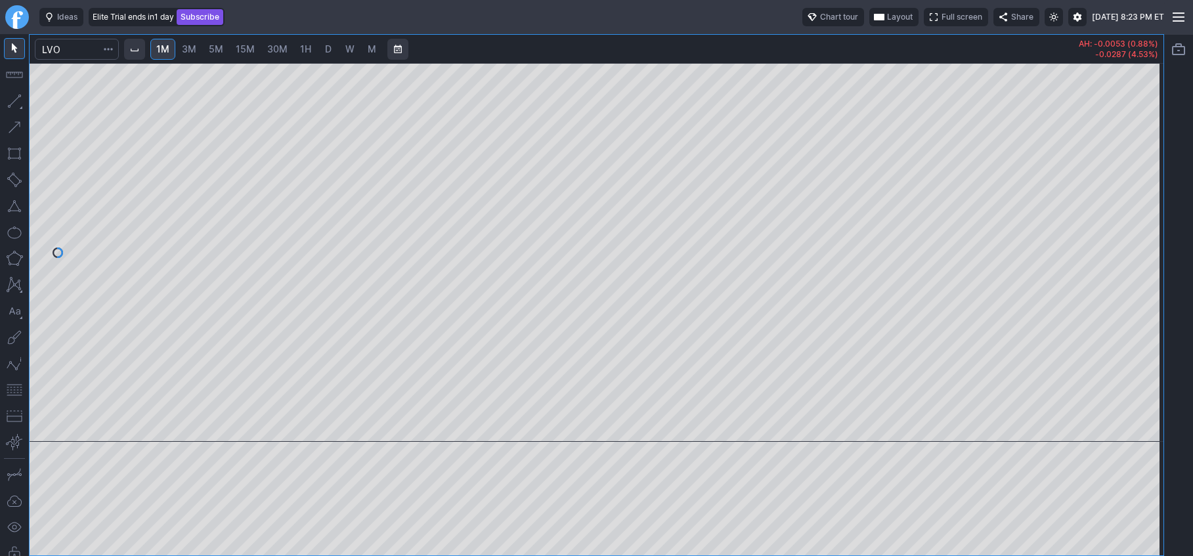
click at [189, 49] on span "3M" at bounding box center [189, 48] width 14 height 11
click at [215, 50] on span "5M" at bounding box center [216, 48] width 14 height 11
click at [244, 49] on span "15M" at bounding box center [245, 48] width 19 height 11
click at [274, 50] on span "30M" at bounding box center [277, 48] width 20 height 11
click at [307, 46] on span "1H" at bounding box center [305, 48] width 11 height 11
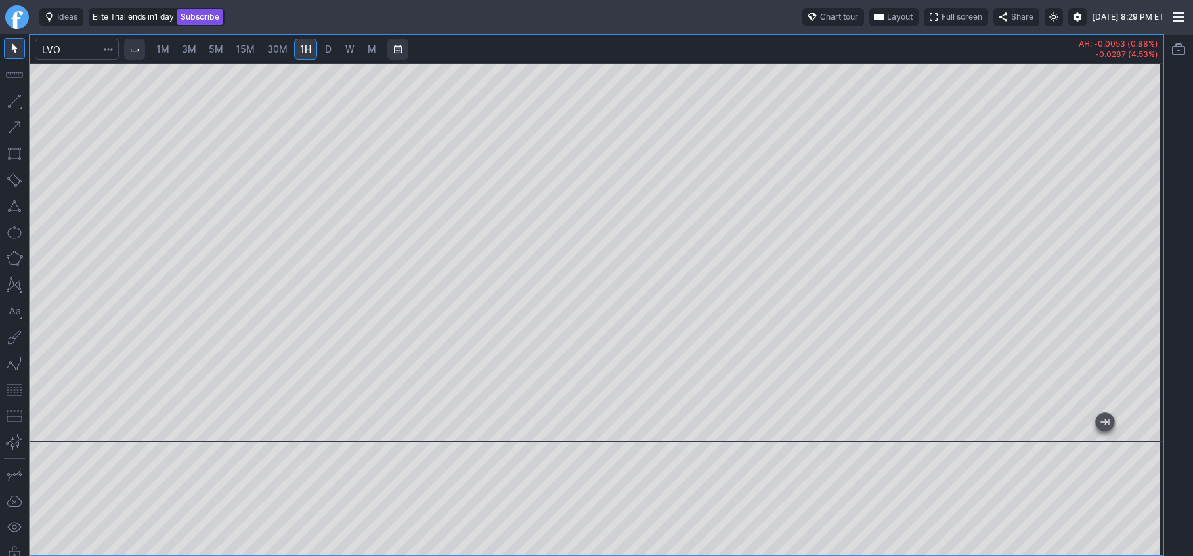
click at [1193, 352] on html "Ideas Elite Trial ends in 1 day Subscribe Chart tour Layout Full screen Share S…" at bounding box center [596, 278] width 1193 height 556
click at [402, 48] on button "Range" at bounding box center [397, 49] width 21 height 21
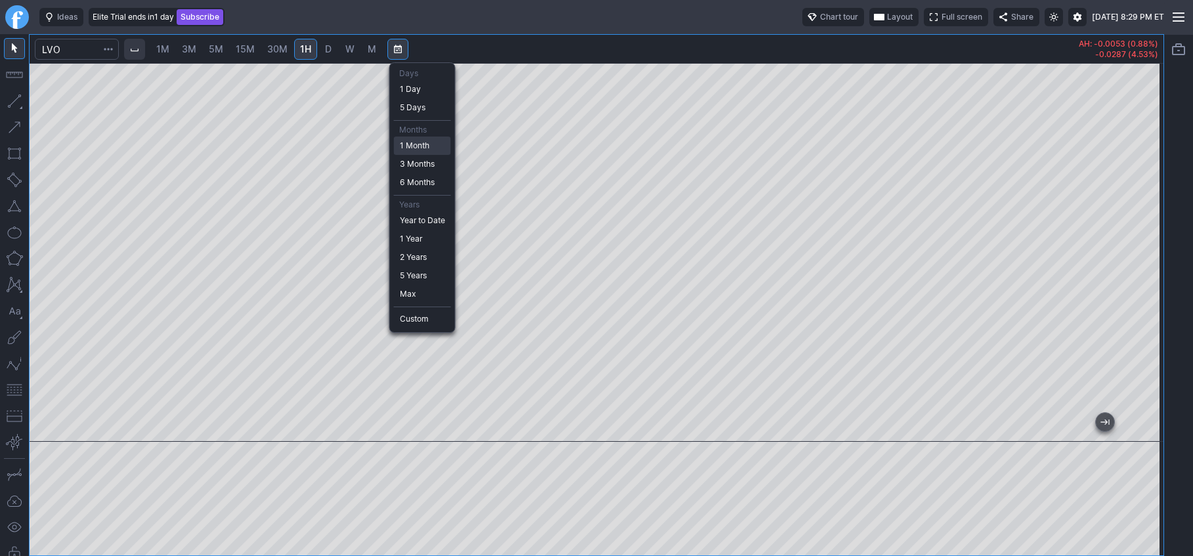
click at [428, 146] on span "1 Month" at bounding box center [422, 145] width 45 height 13
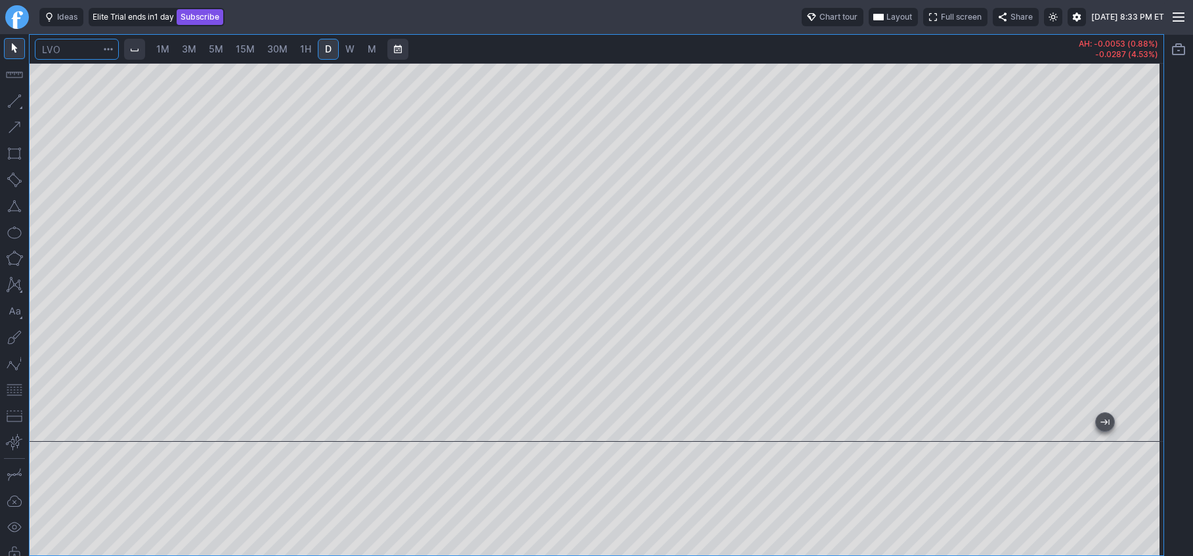
click at [74, 47] on input "Search" at bounding box center [77, 49] width 84 height 21
click at [95, 52] on input "Search" at bounding box center [77, 49] width 84 height 21
click at [85, 50] on input "Search" at bounding box center [77, 49] width 84 height 21
click at [71, 48] on input "Search" at bounding box center [77, 49] width 84 height 21
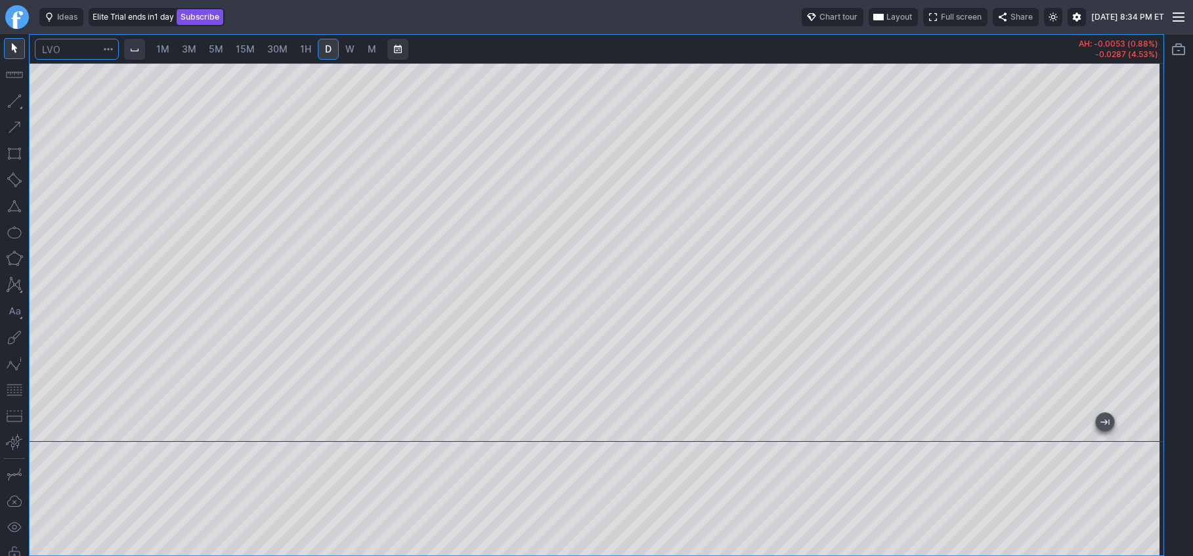
click at [71, 48] on input "Search" at bounding box center [77, 49] width 84 height 21
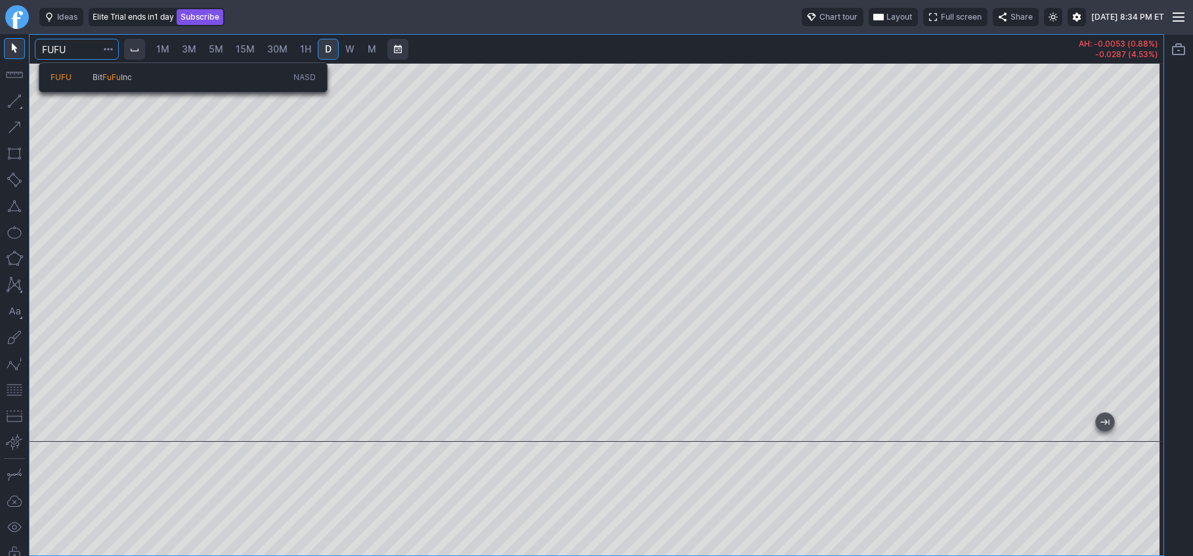
type input "FUFU"
click at [98, 75] on span "Bit" at bounding box center [98, 77] width 10 height 10
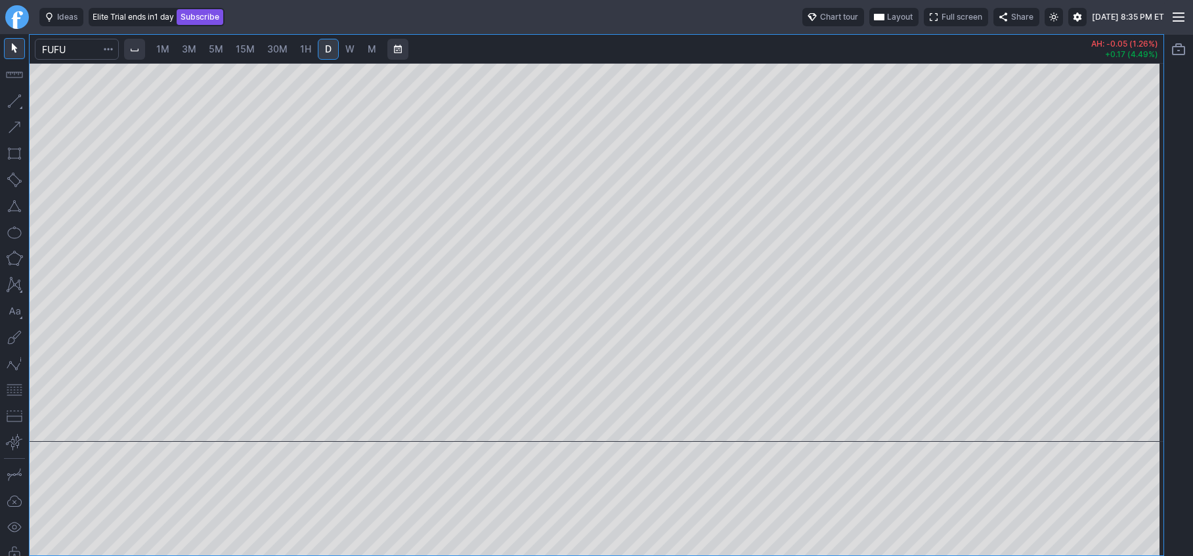
click at [352, 51] on span "W" at bounding box center [349, 48] width 9 height 11
click at [326, 49] on span "D" at bounding box center [328, 48] width 7 height 11
click at [274, 51] on span "30M" at bounding box center [277, 48] width 20 height 11
click at [250, 50] on span "15M" at bounding box center [245, 48] width 19 height 11
click at [217, 49] on span "5M" at bounding box center [216, 48] width 14 height 11
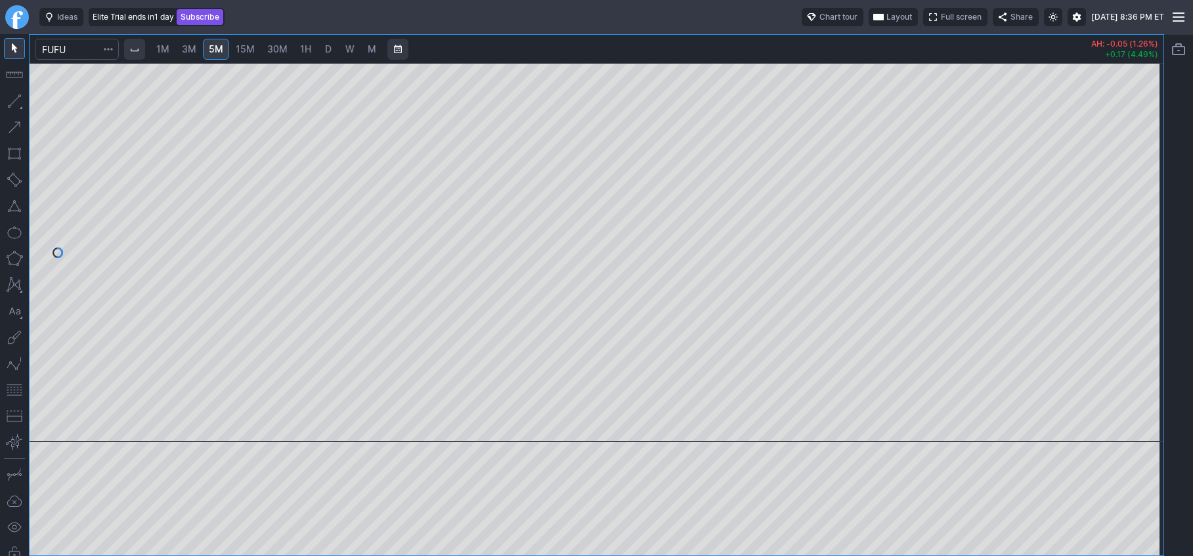
click at [196, 46] on span "3M" at bounding box center [189, 48] width 14 height 11
click at [165, 47] on span "1M" at bounding box center [162, 48] width 13 height 11
click at [351, 48] on span "W" at bounding box center [349, 48] width 9 height 11
click at [74, 49] on input "Search" at bounding box center [77, 49] width 84 height 21
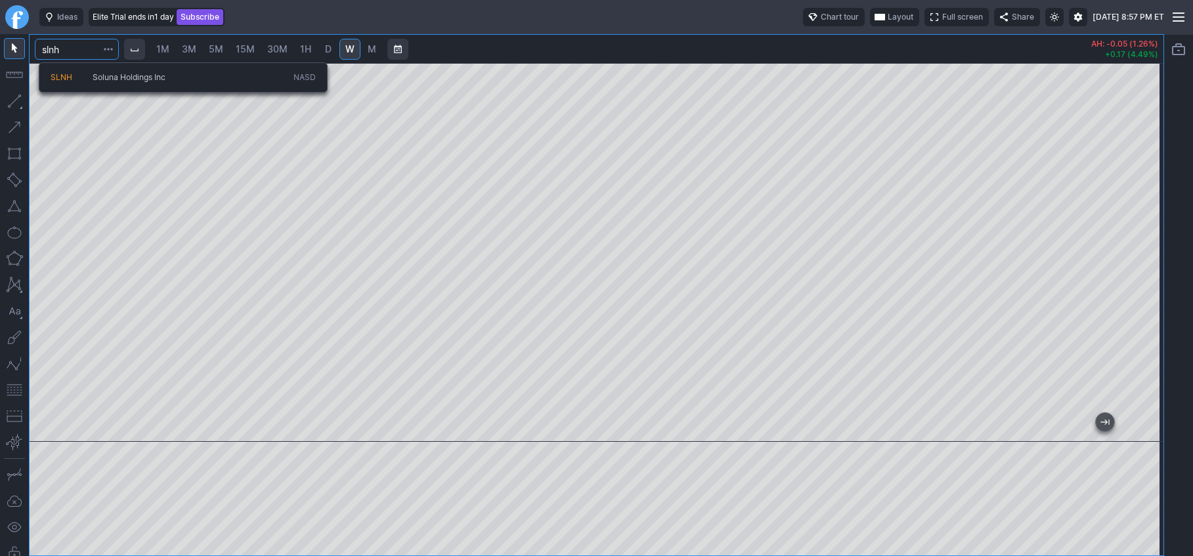
type input "slnh"
click at [137, 79] on span "Soluna Holdings Inc" at bounding box center [129, 77] width 73 height 10
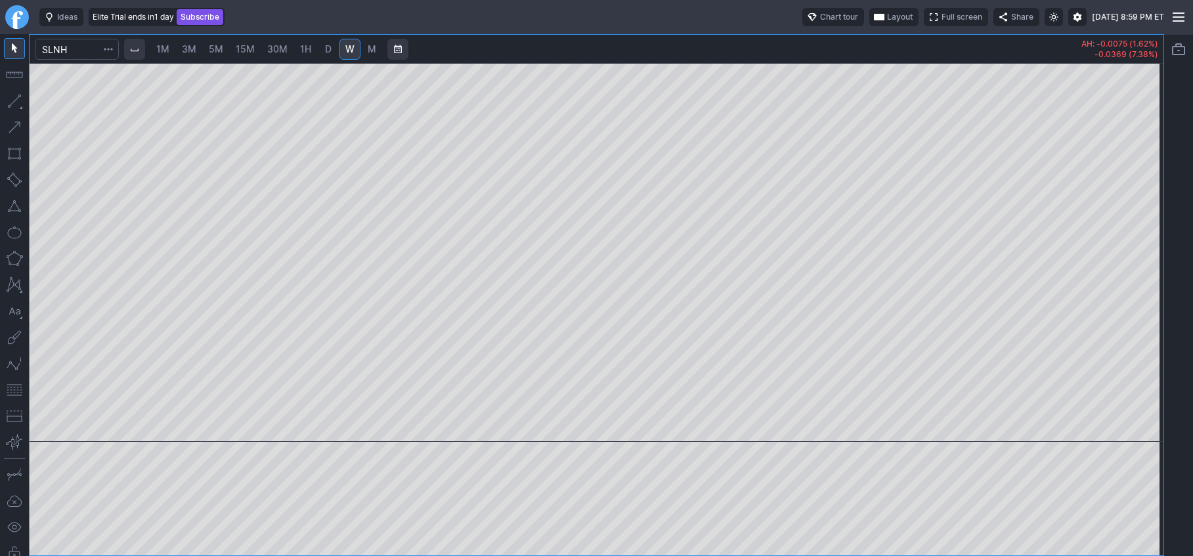
click at [374, 49] on span "M" at bounding box center [372, 48] width 9 height 11
click at [876, 444] on div at bounding box center [597, 310] width 1134 height 492
click at [135, 10] on div "Elite Trial ends in 1 day Subscribe" at bounding box center [157, 17] width 136 height 18
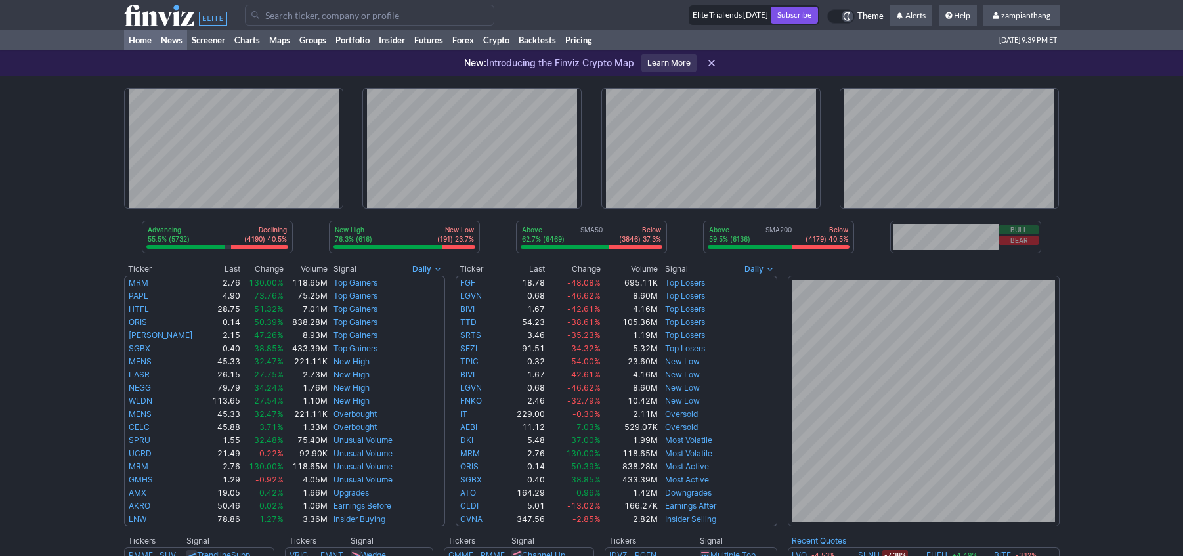
click at [169, 39] on link "News" at bounding box center [171, 40] width 31 height 20
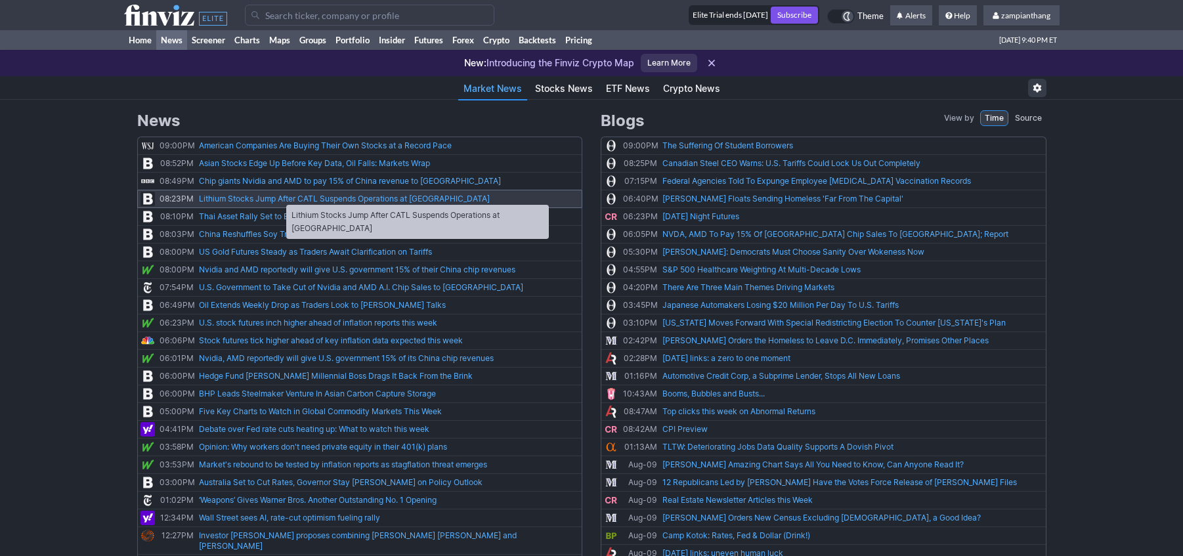
click at [280, 198] on link "Lithium Stocks Jump After CATL Suspends Operations at China Mine" at bounding box center [344, 198] width 291 height 12
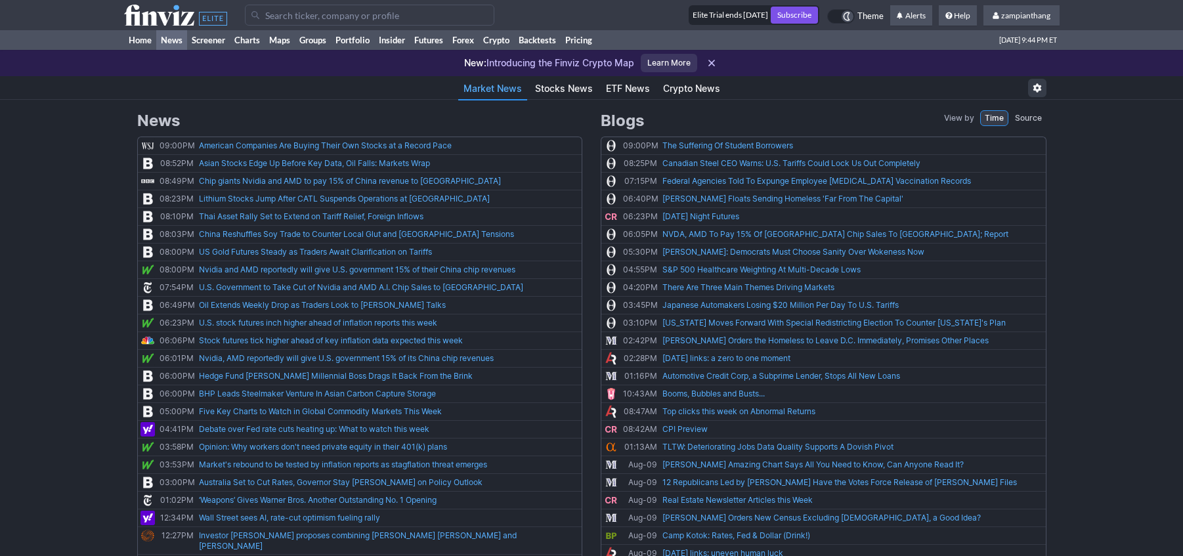
click at [271, 14] on input "Search" at bounding box center [370, 15] width 250 height 21
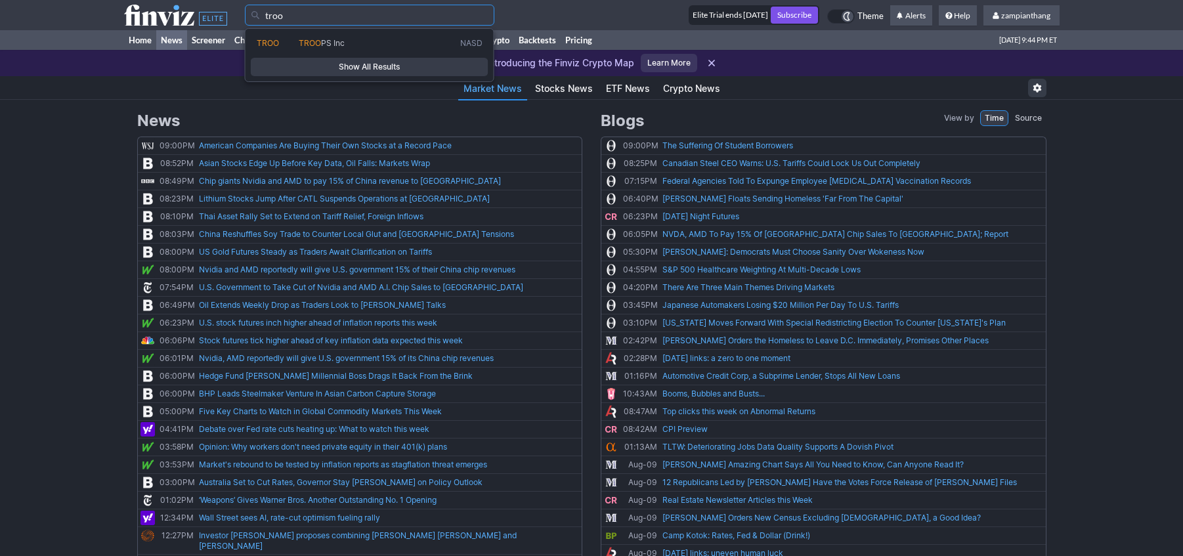
type input "troo"
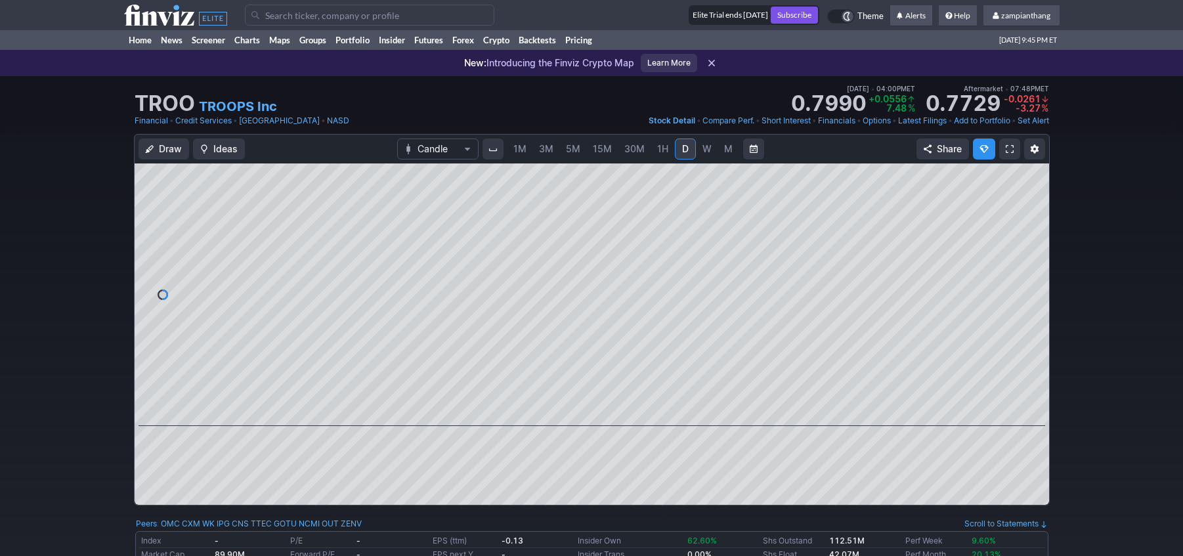
click at [231, 105] on link "TROOPS Inc" at bounding box center [238, 106] width 78 height 18
click at [285, 10] on input "Search" at bounding box center [370, 15] width 250 height 21
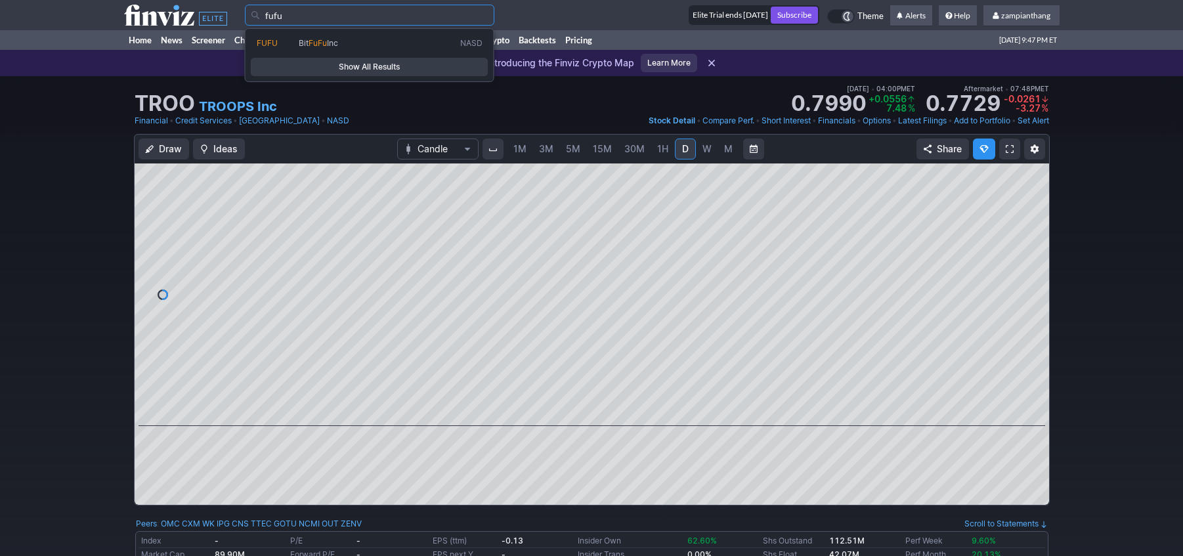
click at [273, 45] on span "FUFU" at bounding box center [267, 43] width 21 height 10
type input "FUFU"
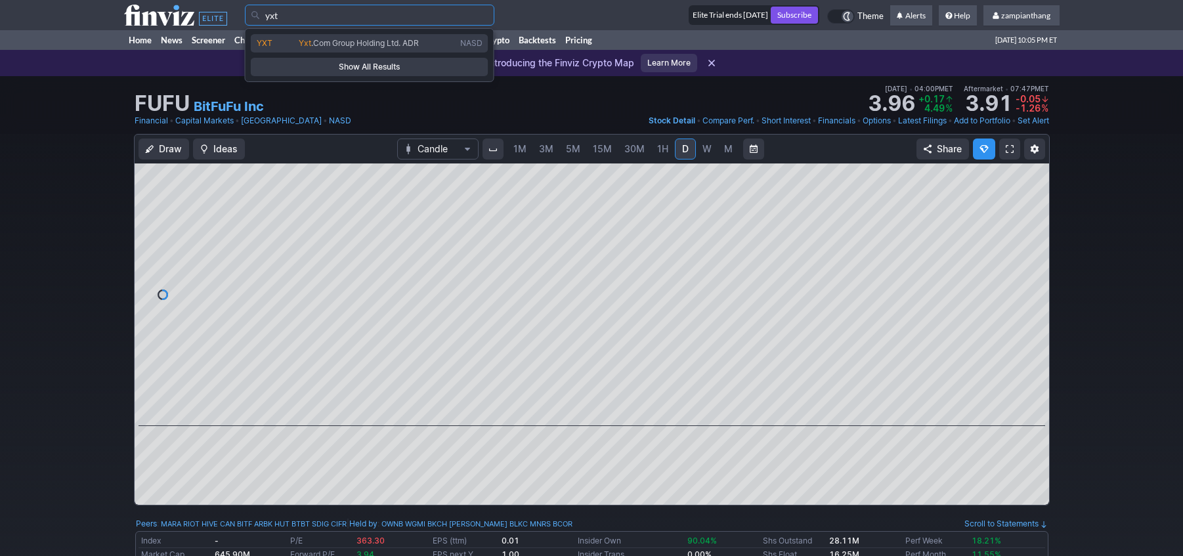
click at [297, 40] on span "Yxt .Com Group Holding Ltd. ADR" at bounding box center [377, 43] width 162 height 11
type input "YXT"
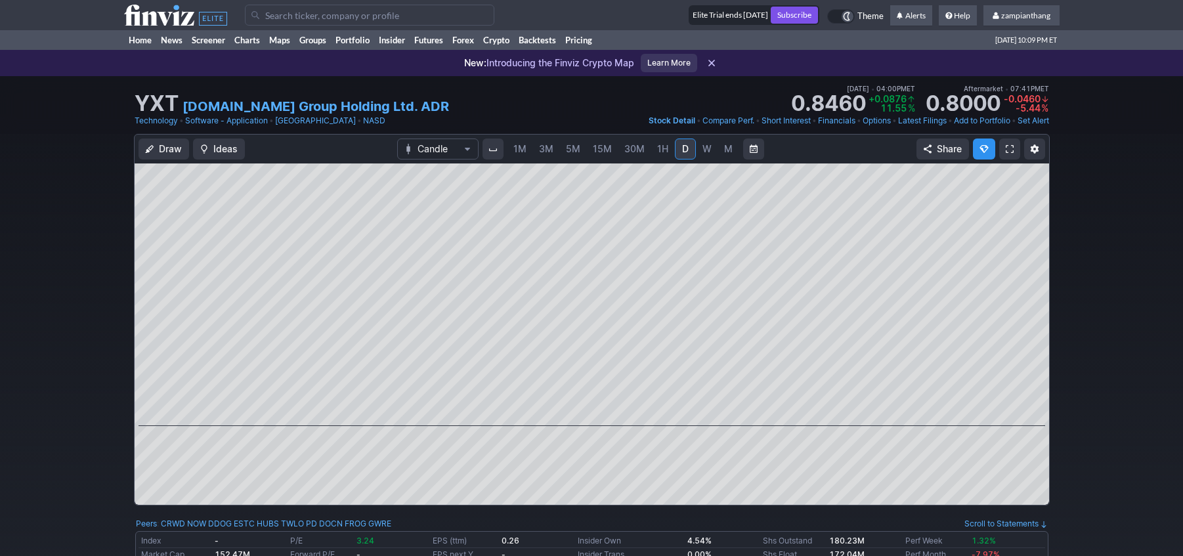
click at [245, 111] on link "[DOMAIN_NAME] Group Holding Ltd. ADR" at bounding box center [316, 106] width 267 height 18
